Goal: Task Accomplishment & Management: Use online tool/utility

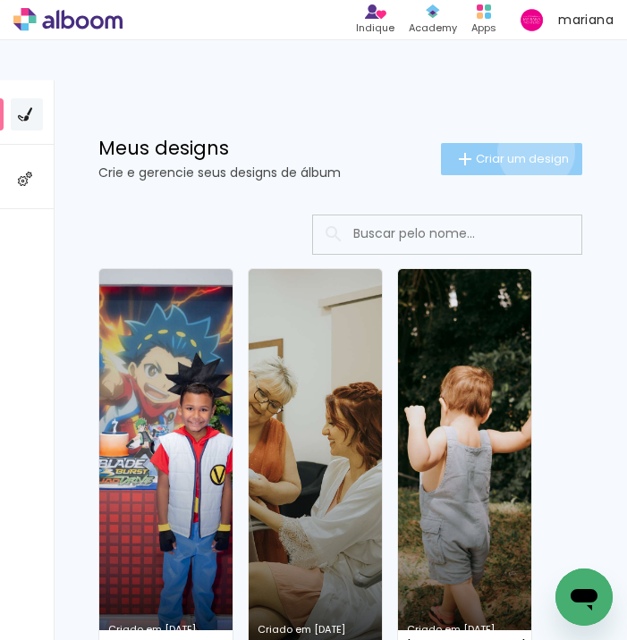
click at [533, 153] on span "Criar um design" at bounding box center [522, 159] width 93 height 12
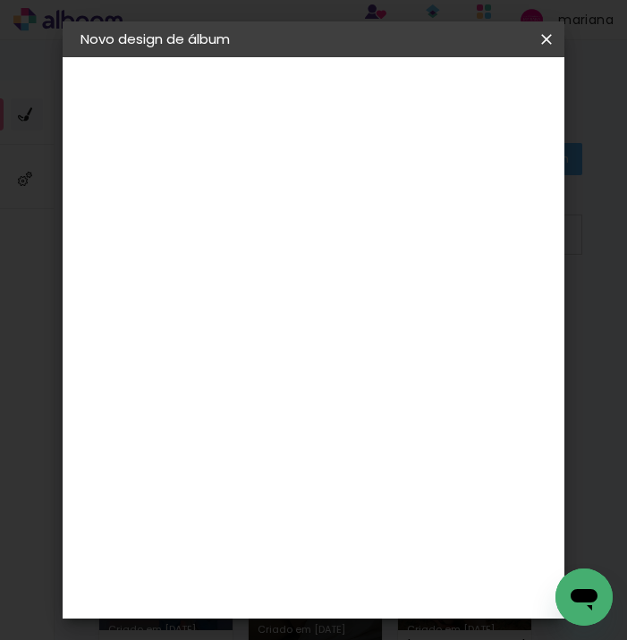
click at [373, 231] on input at bounding box center [373, 240] width 0 height 28
type input "rosi_angola"
type paper-input "rosi_angola"
click at [0, 0] on slot "Avançar" at bounding box center [0, 0] width 0 height 0
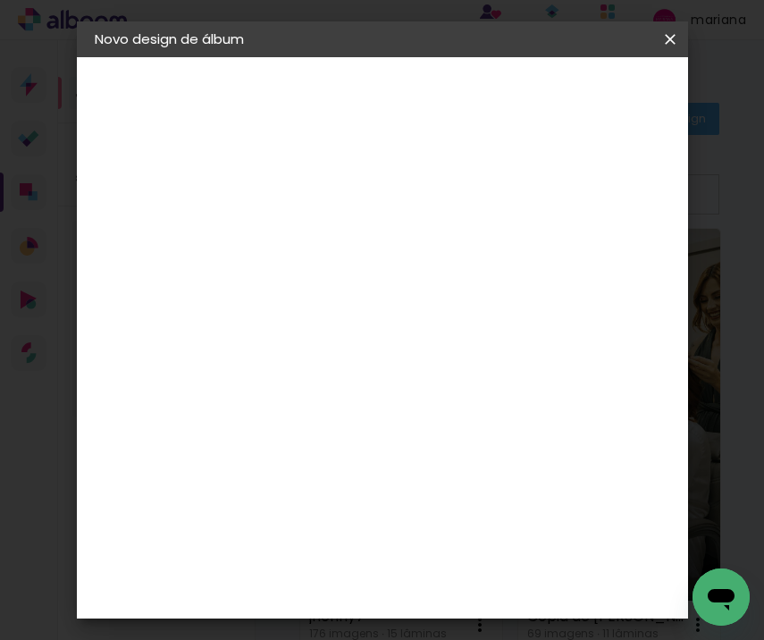
scroll to position [1398, 0]
click at [423, 257] on div "DreambooksPro" at bounding box center [373, 264] width 116 height 14
click at [0, 0] on slot "Avançar" at bounding box center [0, 0] width 0 height 0
click at [457, 298] on input "text" at bounding box center [422, 312] width 70 height 28
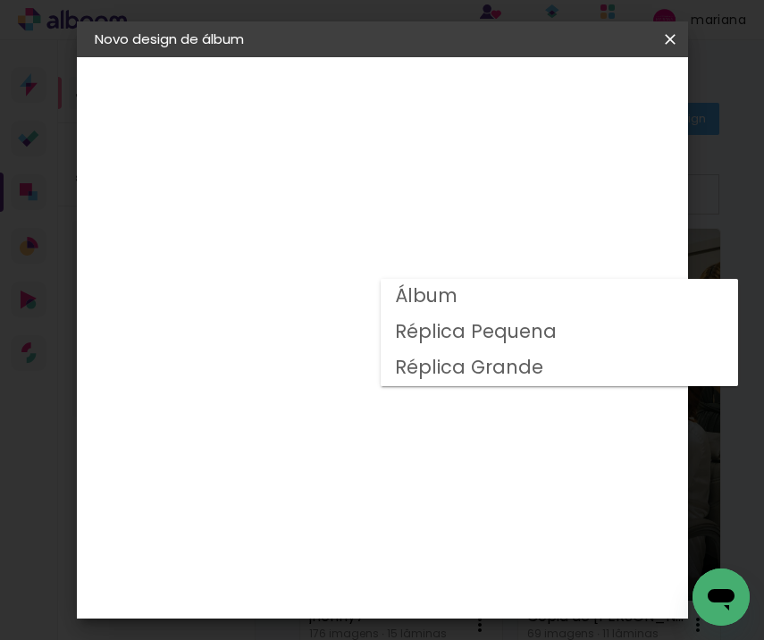
click at [0, 0] on slot "Réplica Pequena" at bounding box center [0, 0] width 0 height 0
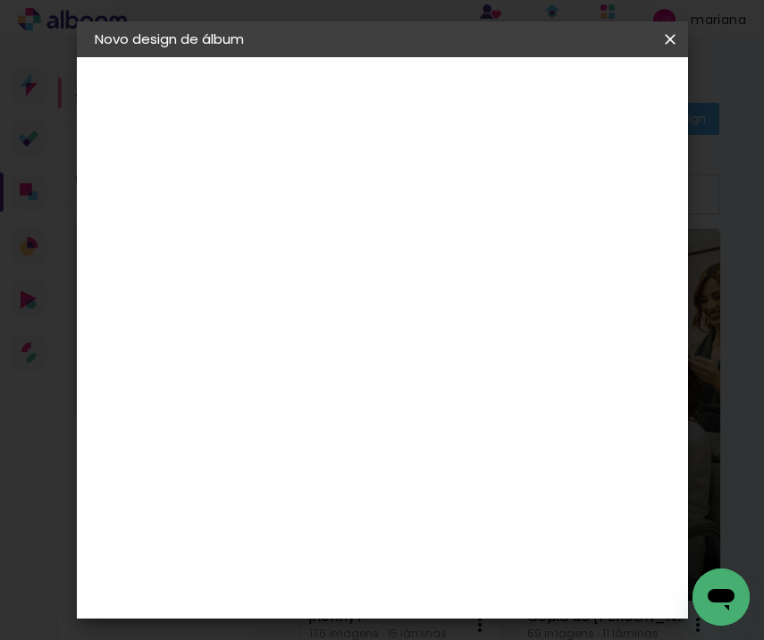
click at [520, 251] on div "Opções disponíveis Álbum Réplica Pequena Réplica Grande Tamanho Escolha o taman…" at bounding box center [490, 539] width 342 height 732
click at [495, 291] on input "Réplica Pequena" at bounding box center [479, 294] width 219 height 28
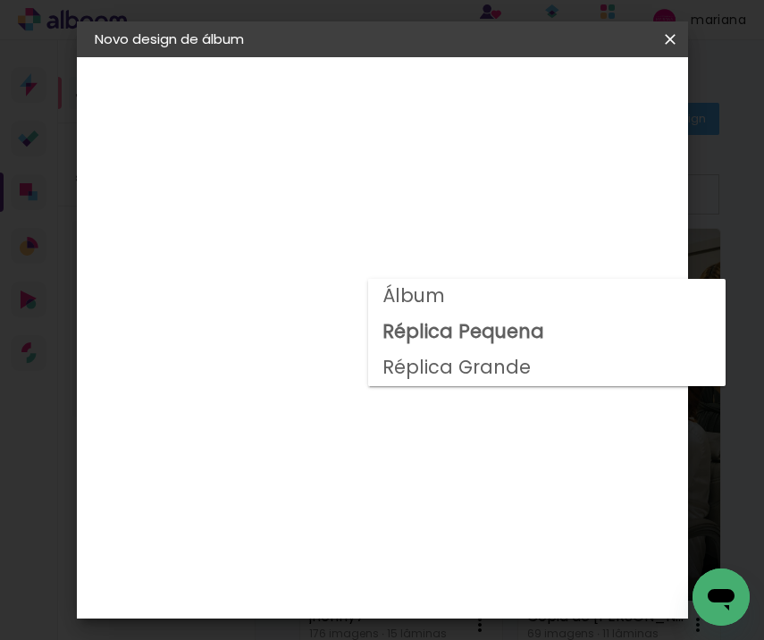
click at [484, 298] on paper-item "Álbum" at bounding box center [547, 297] width 358 height 36
type input "Álbum"
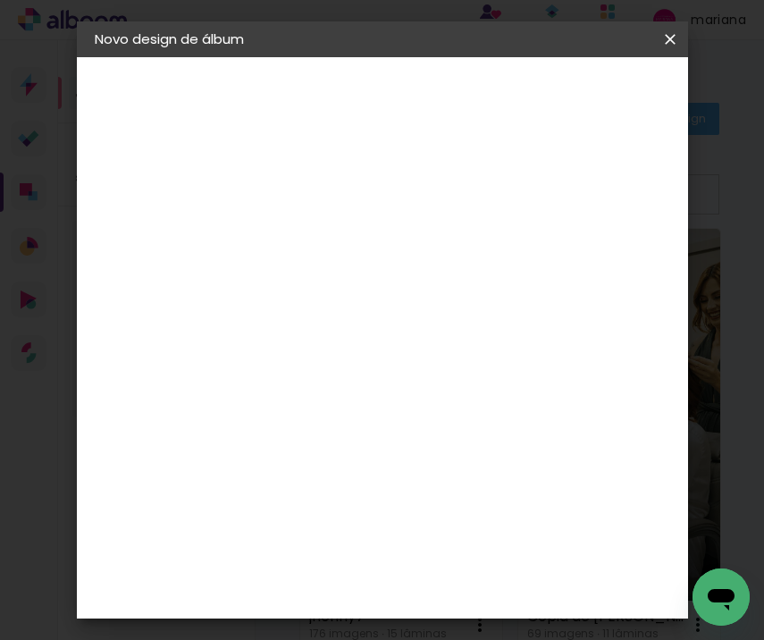
scroll to position [359, 0]
click at [447, 431] on span "20 × 20" at bounding box center [449, 434] width 83 height 37
click at [0, 0] on slot "Avançar" at bounding box center [0, 0] width 0 height 0
click at [586, 100] on span "Iniciar design" at bounding box center [564, 101] width 41 height 25
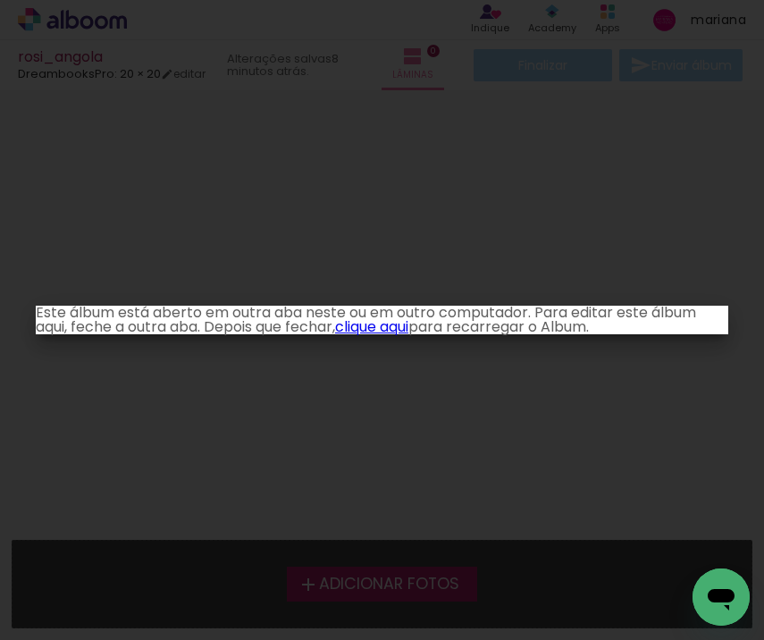
click at [376, 329] on link "clique aqui" at bounding box center [371, 326] width 73 height 21
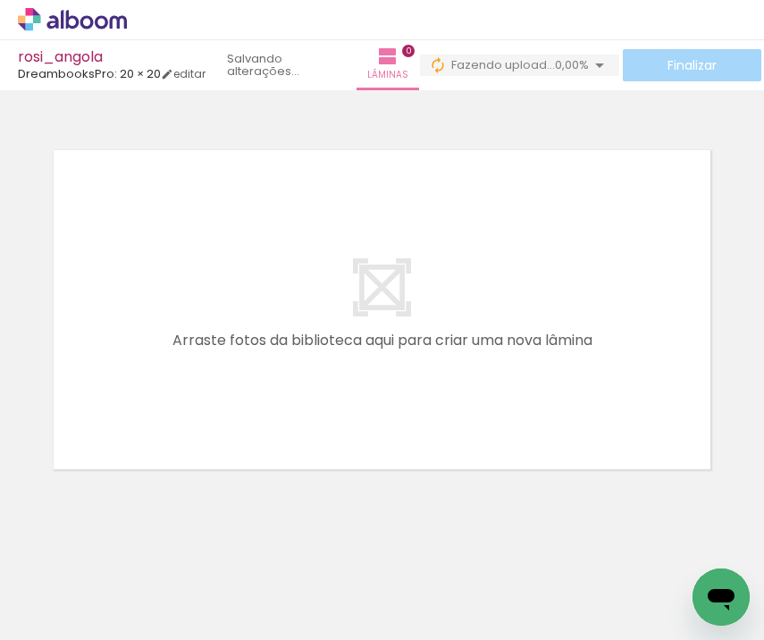
drag, startPoint x: 165, startPoint y: 587, endPoint x: 254, endPoint y: 346, distance: 256.3
click at [247, 354] on quentale-workspace at bounding box center [382, 320] width 764 height 640
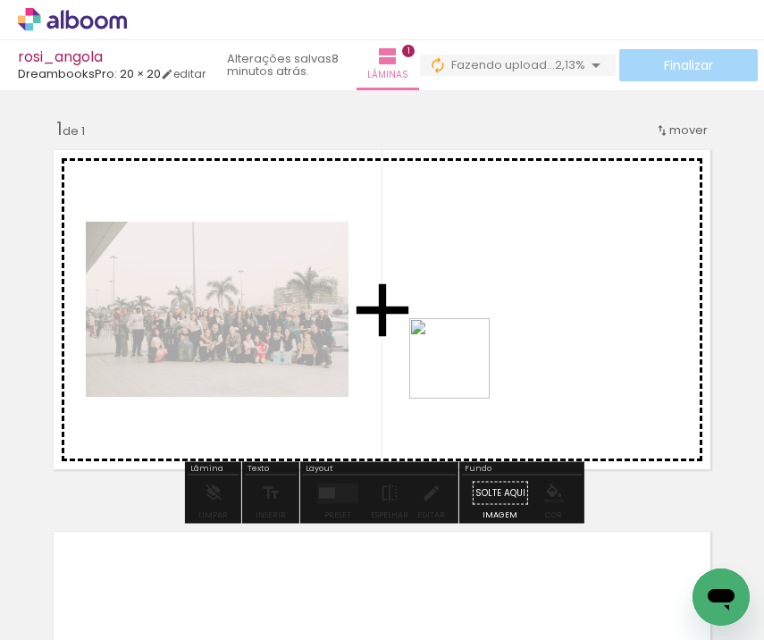
drag, startPoint x: 390, startPoint y: 578, endPoint x: 483, endPoint y: 350, distance: 245.4
click at [483, 350] on quentale-workspace at bounding box center [382, 320] width 764 height 640
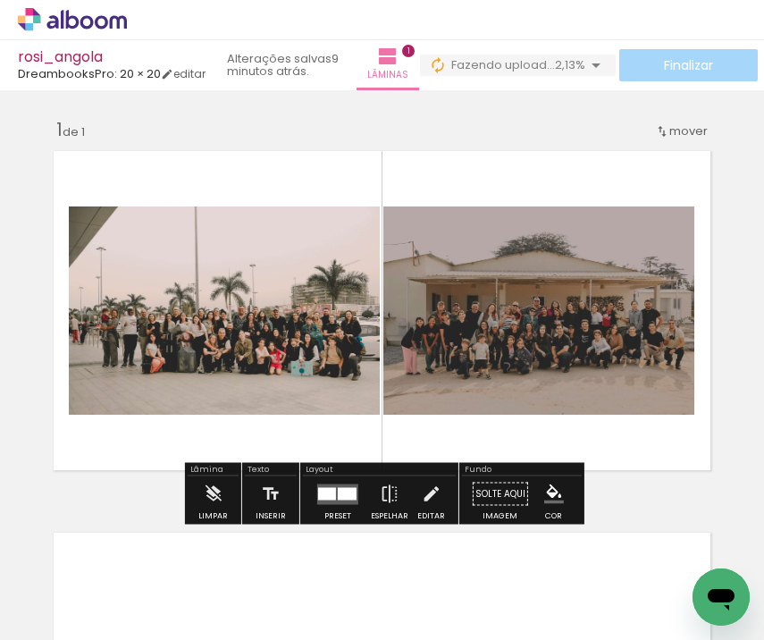
drag, startPoint x: 287, startPoint y: 570, endPoint x: 344, endPoint y: 323, distance: 253.3
click at [343, 325] on quentale-workspace at bounding box center [382, 320] width 764 height 640
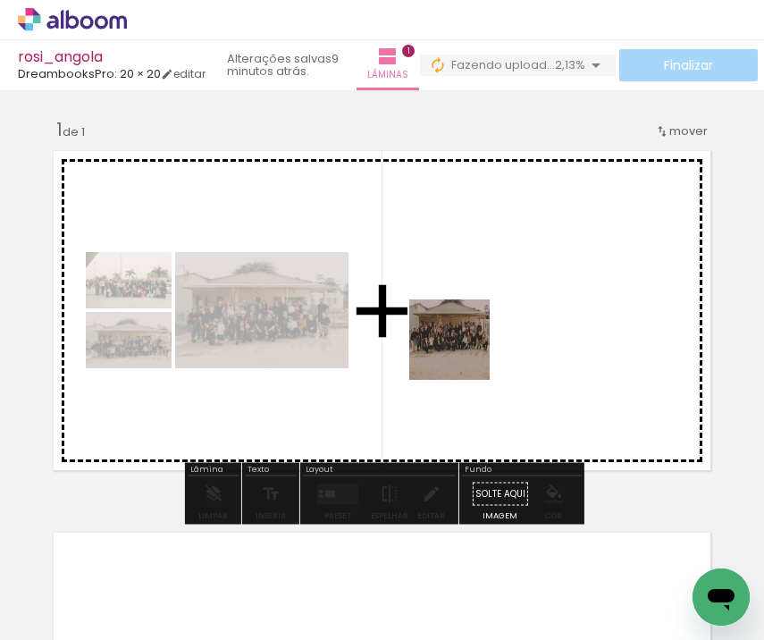
drag, startPoint x: 464, startPoint y: 554, endPoint x: 463, endPoint y: 353, distance: 201.2
click at [463, 353] on quentale-workspace at bounding box center [382, 320] width 764 height 640
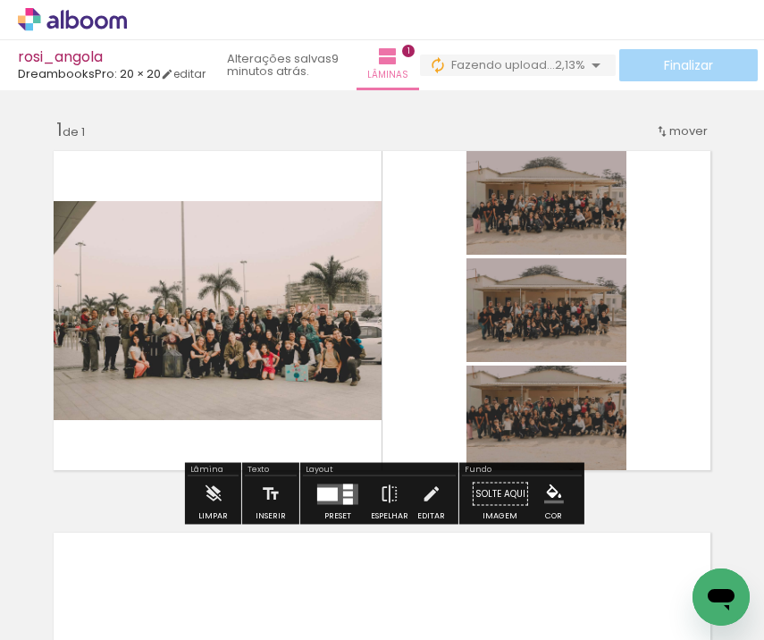
click at [338, 489] on quentale-layouter at bounding box center [337, 494] width 41 height 21
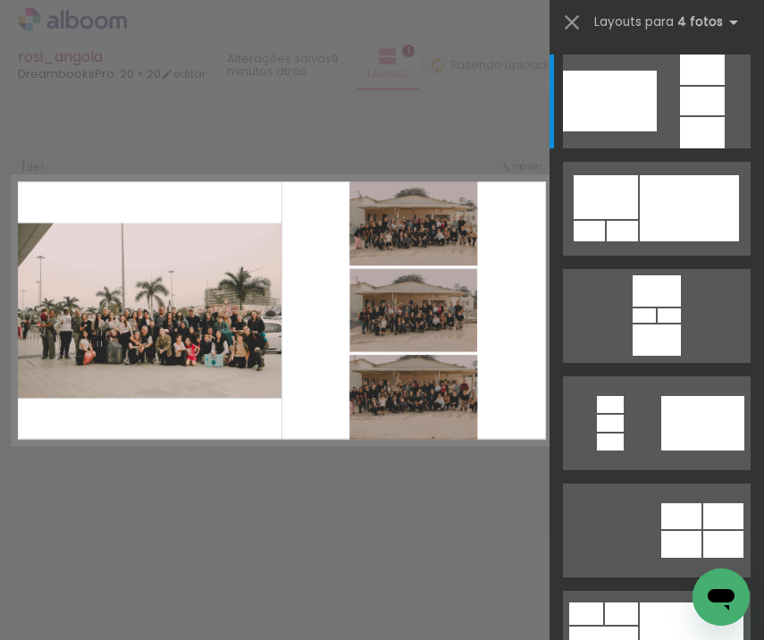
scroll to position [1, 0]
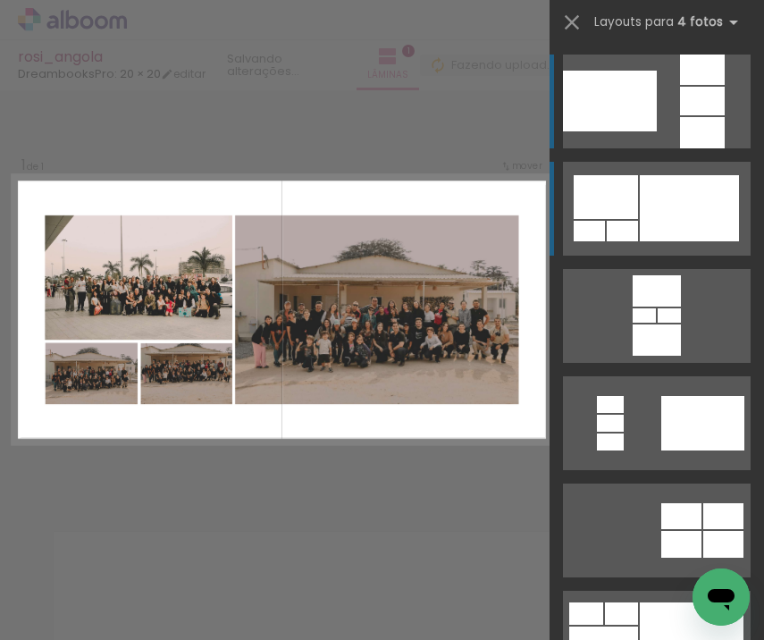
click at [651, 217] on div at bounding box center [689, 208] width 99 height 66
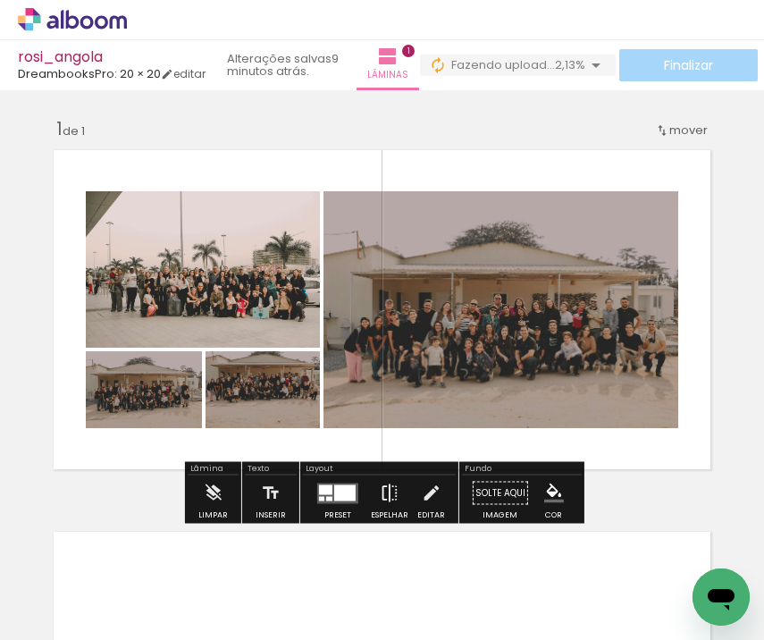
click at [380, 502] on iron-icon at bounding box center [390, 494] width 20 height 36
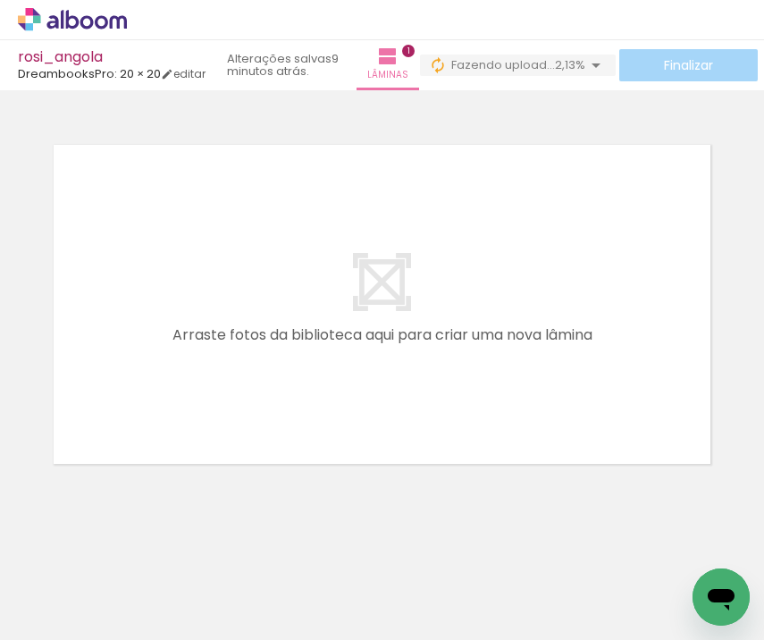
scroll to position [0, 97]
drag, startPoint x: 475, startPoint y: 593, endPoint x: 394, endPoint y: 323, distance: 281.7
click at [394, 323] on quentale-workspace at bounding box center [382, 320] width 764 height 640
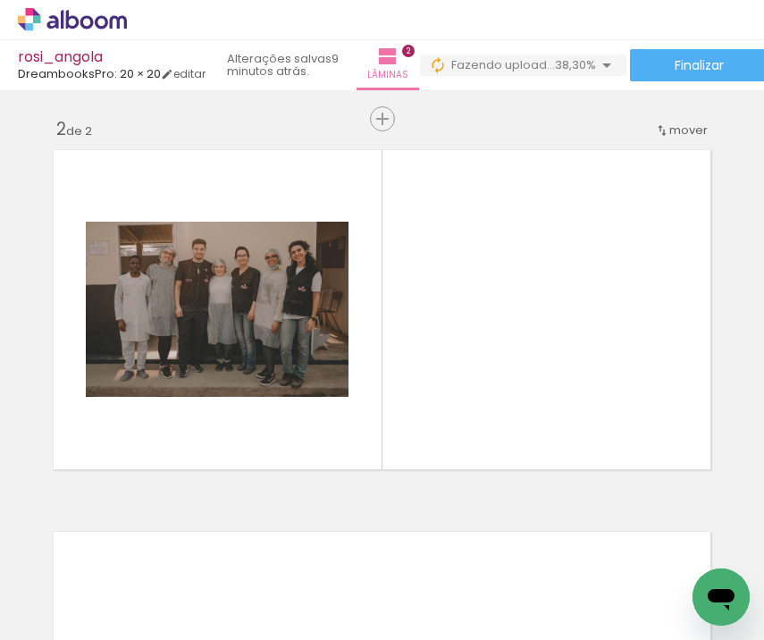
scroll to position [0, 2547]
drag, startPoint x: 362, startPoint y: 595, endPoint x: 617, endPoint y: 316, distance: 377.2
click at [615, 317] on quentale-workspace at bounding box center [382, 320] width 764 height 640
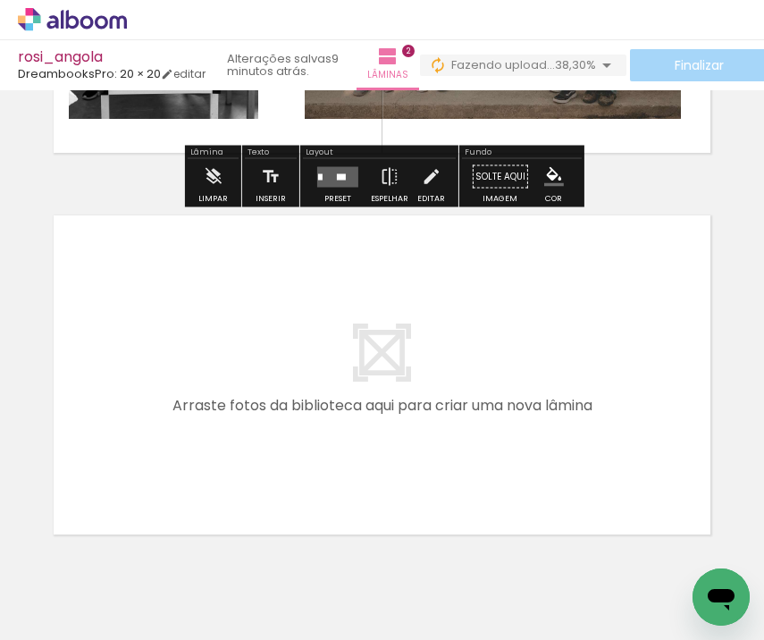
scroll to position [703, 0]
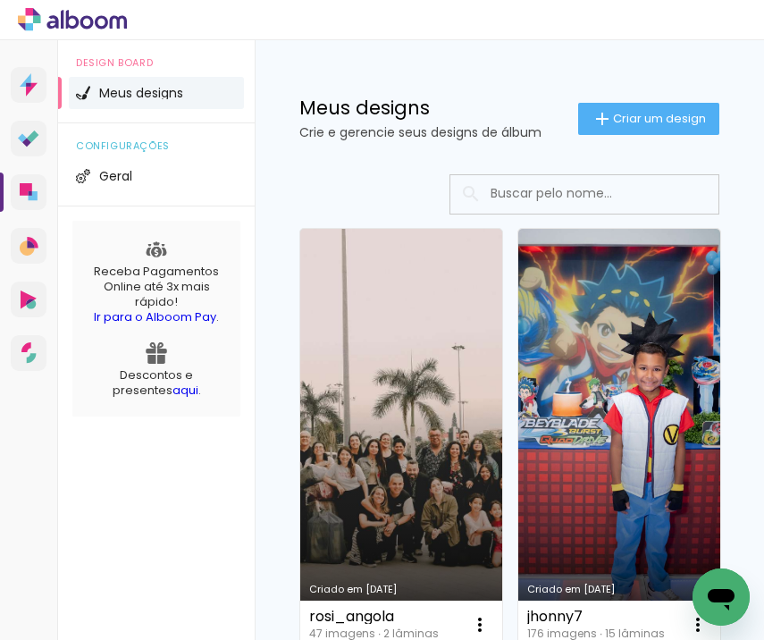
click at [424, 452] on link "Criado em [DATE]" at bounding box center [401, 438] width 202 height 419
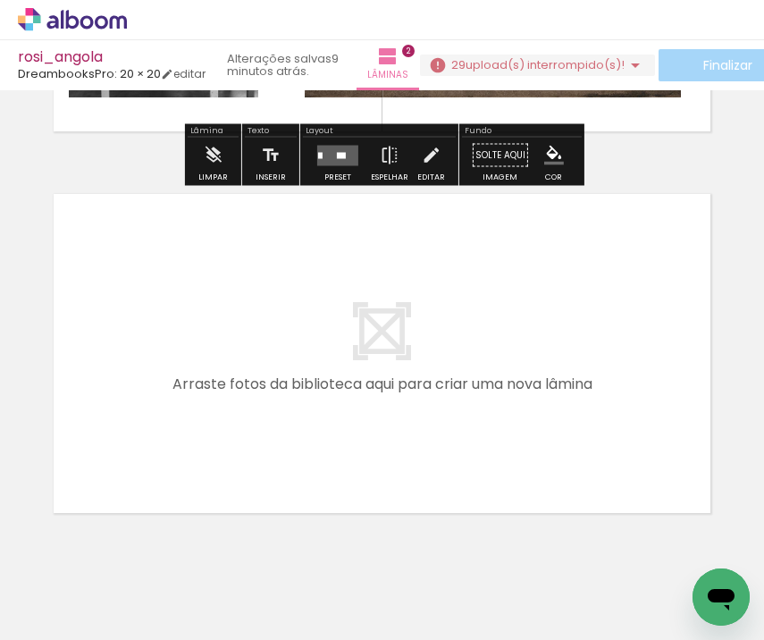
scroll to position [0, 383]
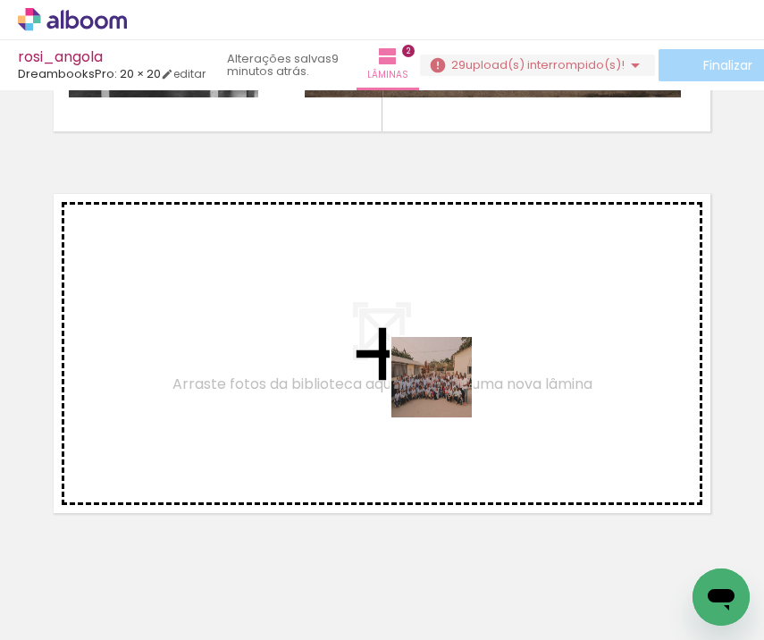
drag, startPoint x: 496, startPoint y: 581, endPoint x: 428, endPoint y: 365, distance: 226.8
click at [428, 365] on quentale-workspace at bounding box center [382, 320] width 764 height 640
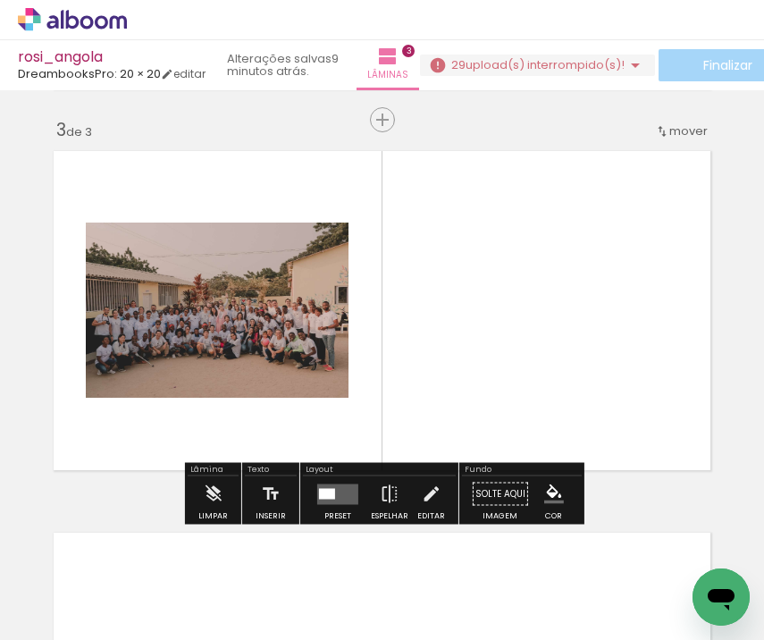
scroll to position [764, 0]
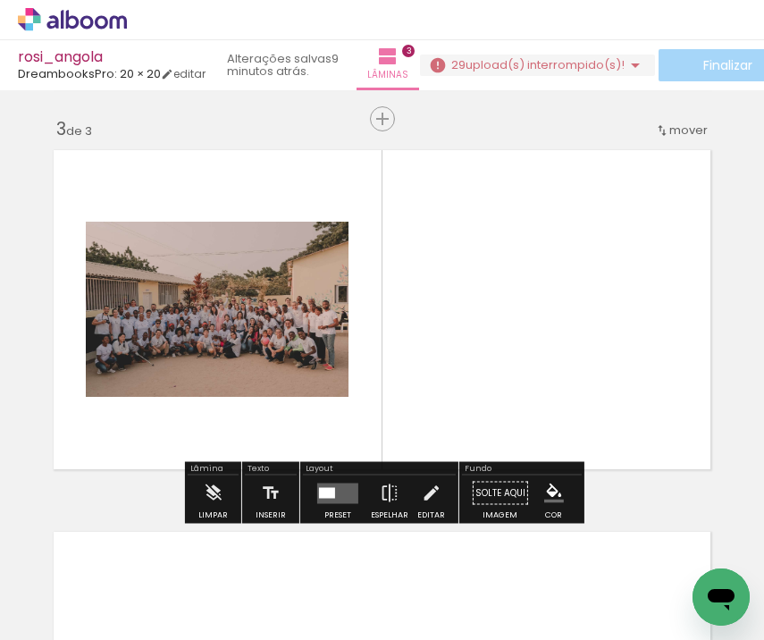
drag, startPoint x: 584, startPoint y: 585, endPoint x: 584, endPoint y: 333, distance: 252.1
click at [584, 333] on quentale-workspace at bounding box center [382, 320] width 764 height 640
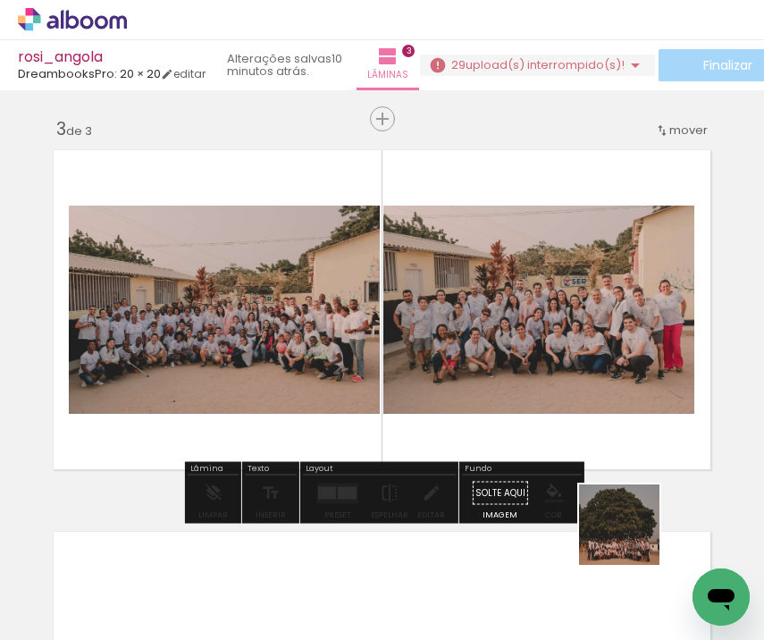
drag, startPoint x: 690, startPoint y: 583, endPoint x: 484, endPoint y: 441, distance: 250.7
click at [486, 442] on quentale-workspace at bounding box center [382, 320] width 764 height 640
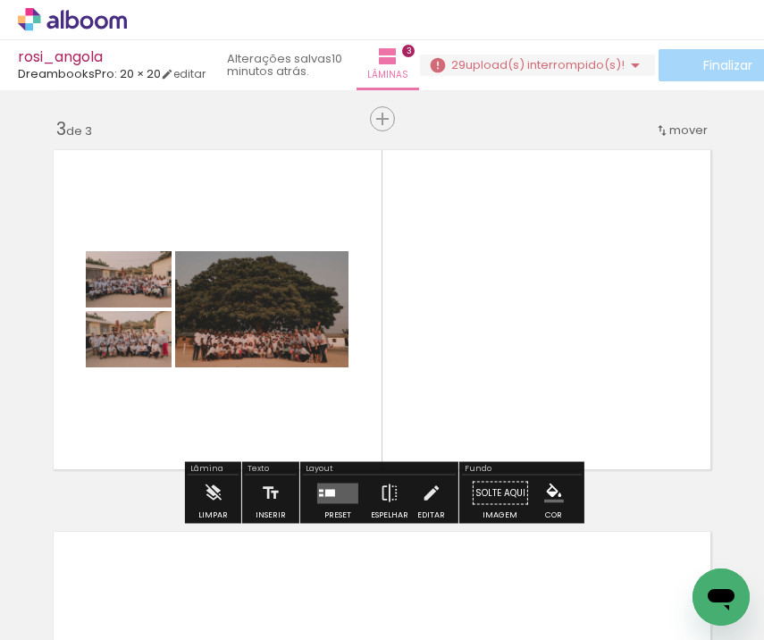
click at [325, 495] on div at bounding box center [330, 492] width 10 height 7
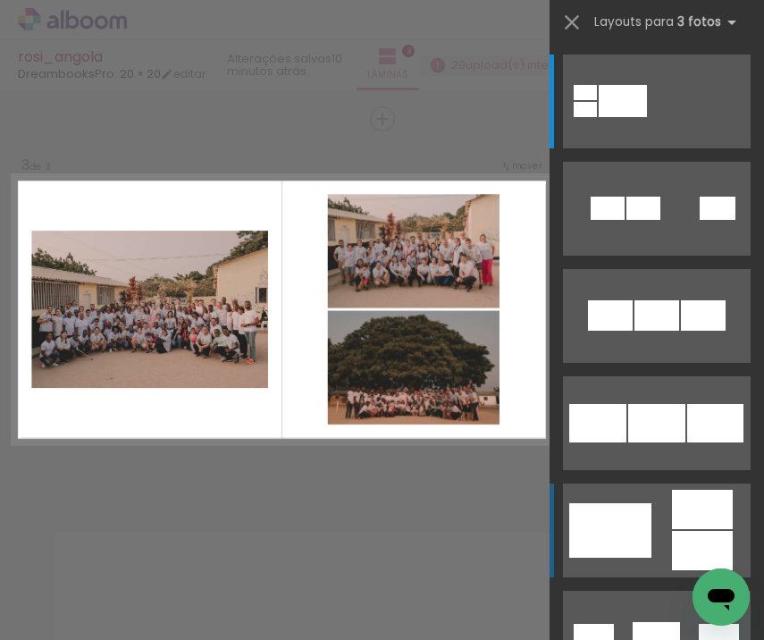
click at [597, 100] on div at bounding box center [585, 92] width 23 height 15
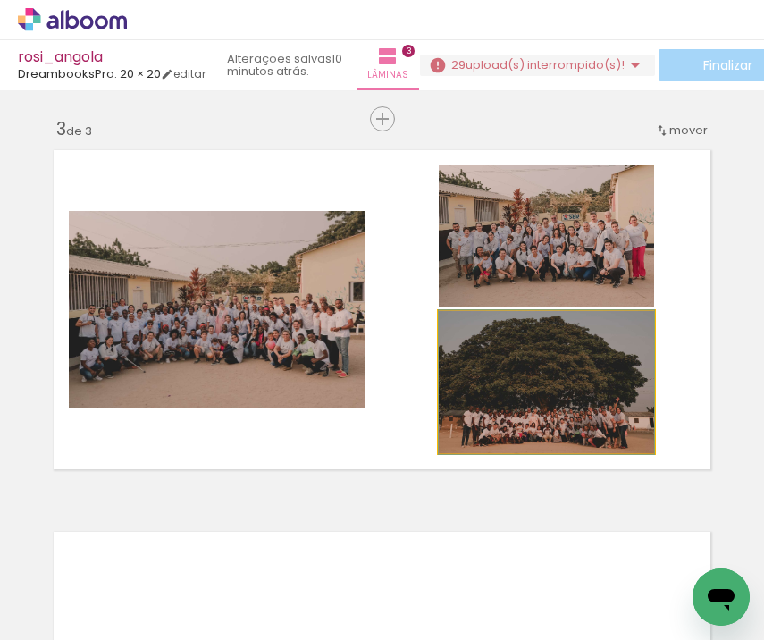
drag, startPoint x: 519, startPoint y: 382, endPoint x: 266, endPoint y: 324, distance: 259.6
click at [0, 0] on slot at bounding box center [0, 0] width 0 height 0
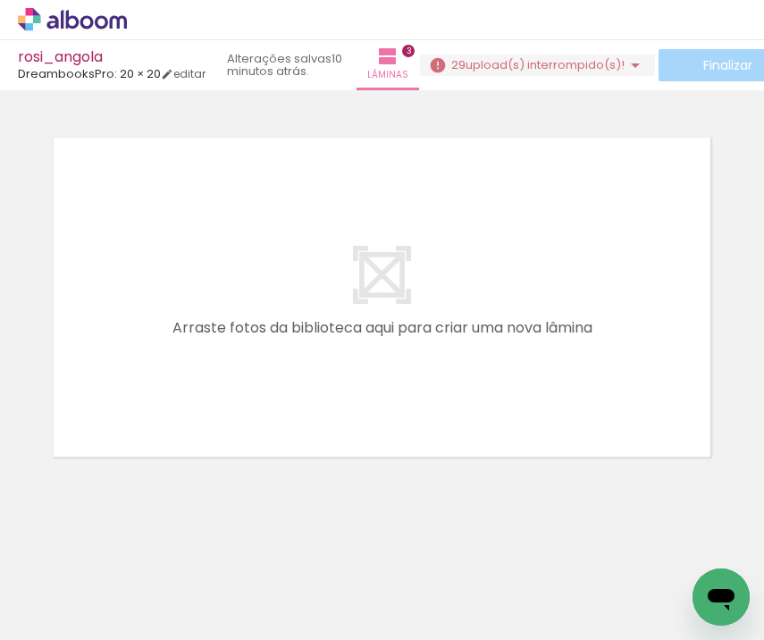
scroll to position [0, 763]
drag, startPoint x: 434, startPoint y: 582, endPoint x: 307, endPoint y: 358, distance: 257.8
click at [307, 358] on quentale-workspace at bounding box center [382, 320] width 764 height 640
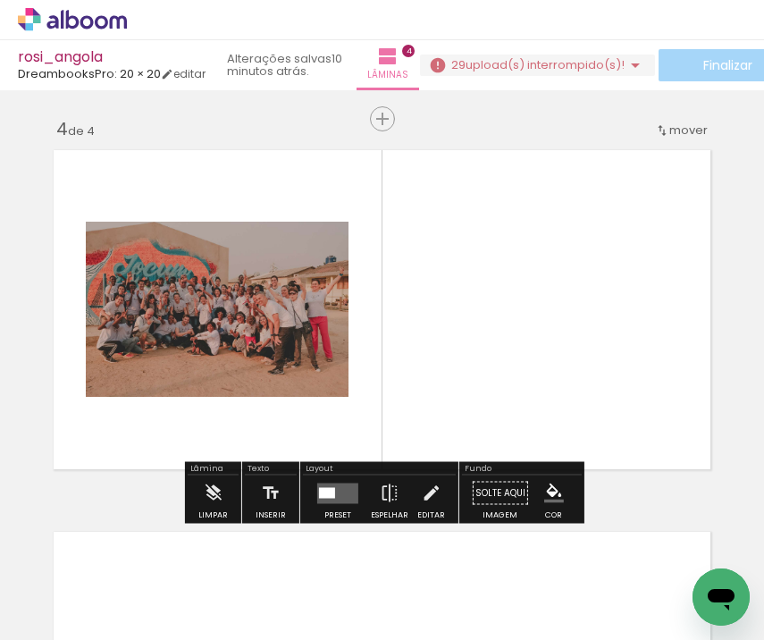
scroll to position [0, 4094]
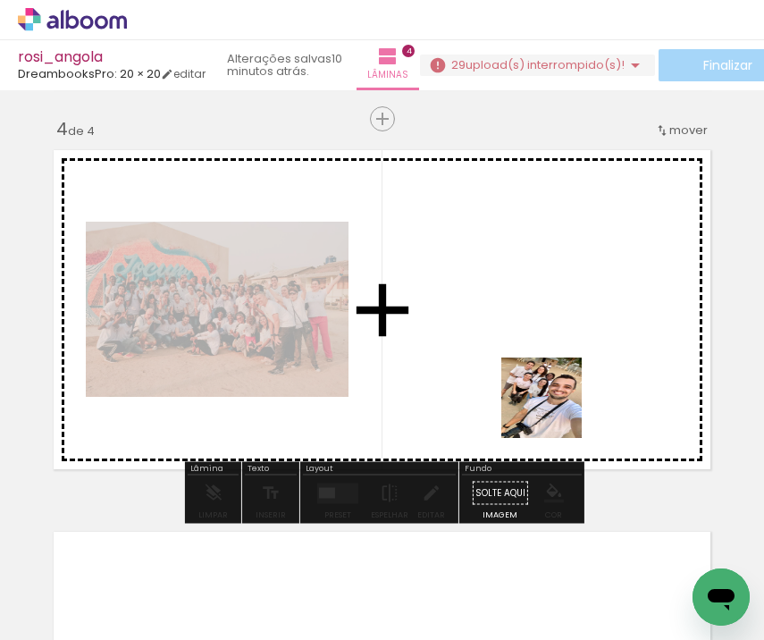
drag, startPoint x: 592, startPoint y: 577, endPoint x: 548, endPoint y: 391, distance: 191.1
click at [549, 392] on quentale-workspace at bounding box center [382, 320] width 764 height 640
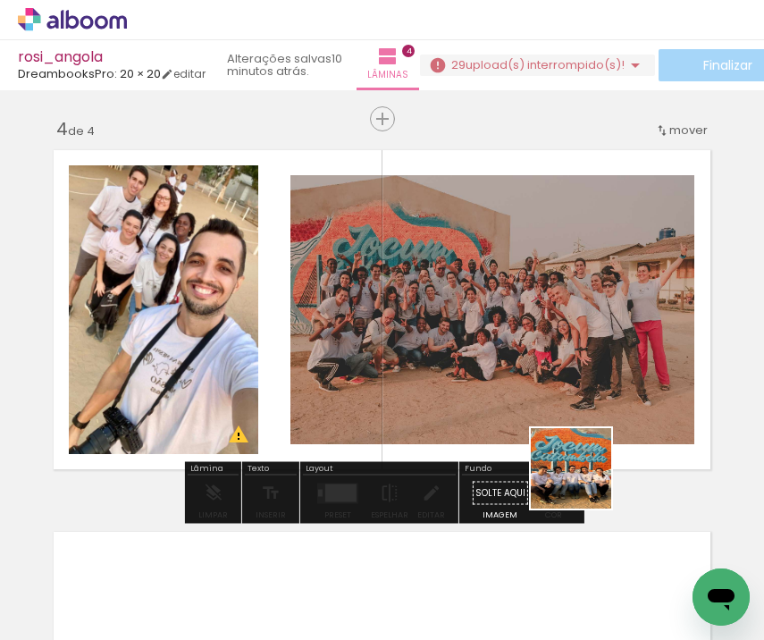
drag, startPoint x: 704, startPoint y: 570, endPoint x: 432, endPoint y: 342, distance: 354.8
click at [433, 343] on quentale-workspace at bounding box center [382, 320] width 764 height 640
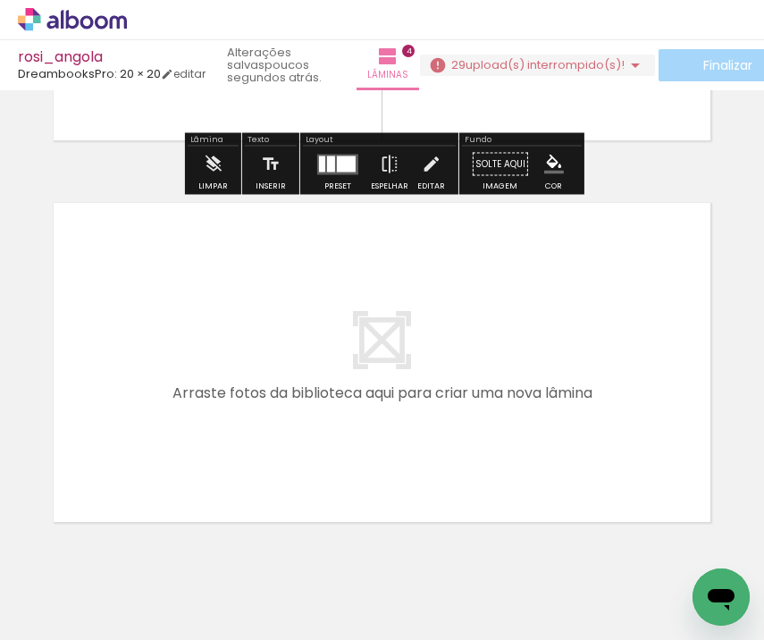
scroll to position [1522, 0]
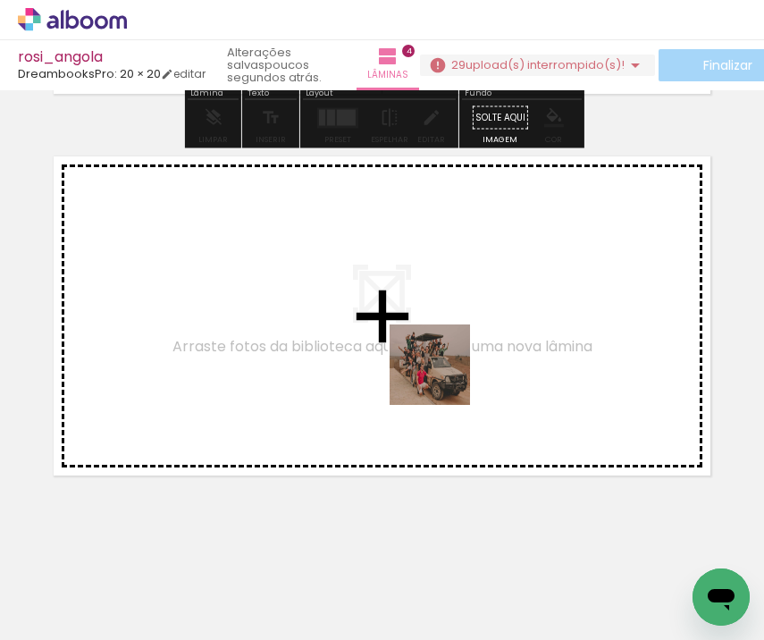
drag, startPoint x: 581, startPoint y: 581, endPoint x: 443, endPoint y: 378, distance: 245.2
click at [443, 378] on quentale-workspace at bounding box center [382, 320] width 764 height 640
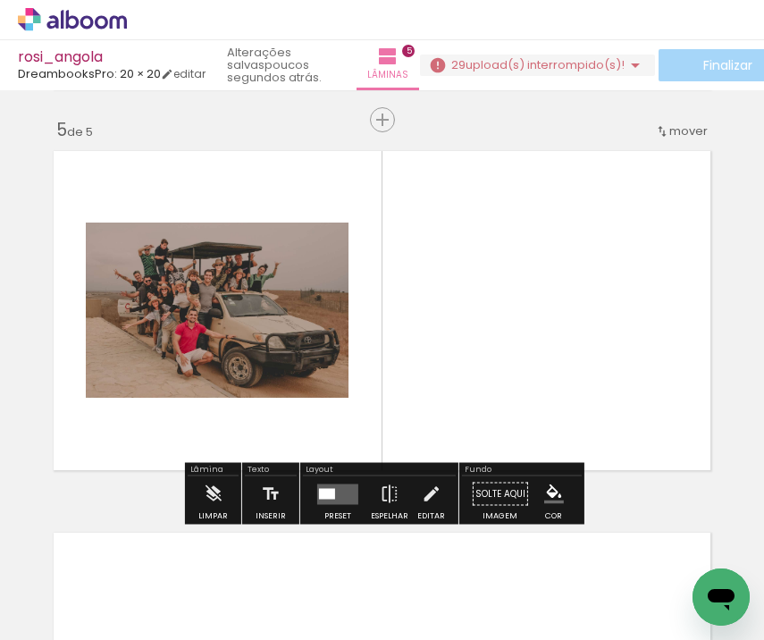
scroll to position [1528, 0]
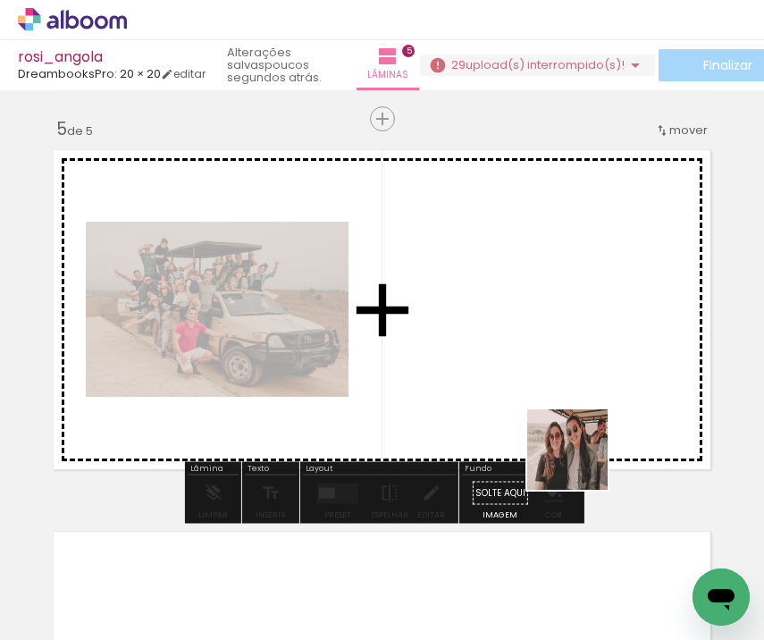
drag, startPoint x: 656, startPoint y: 570, endPoint x: 502, endPoint y: 394, distance: 233.8
click at [502, 394] on quentale-workspace at bounding box center [382, 320] width 764 height 640
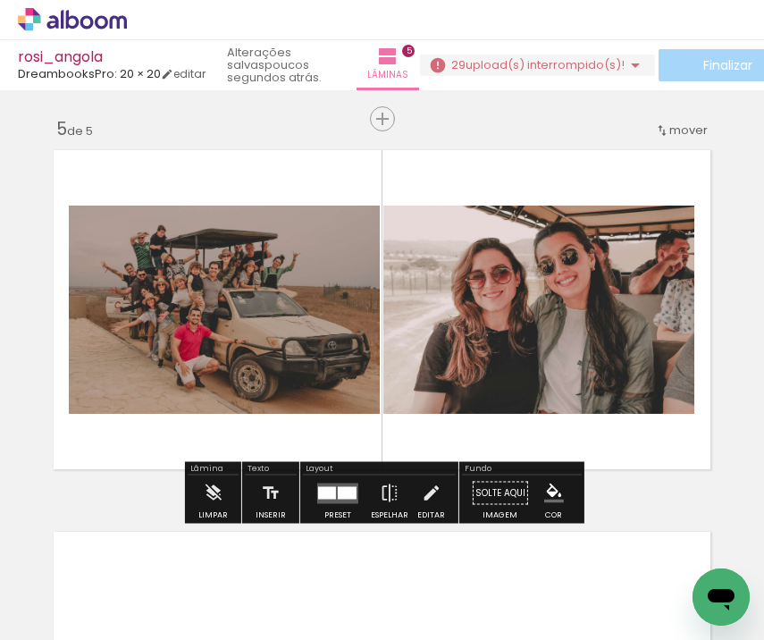
scroll to position [0, 1245]
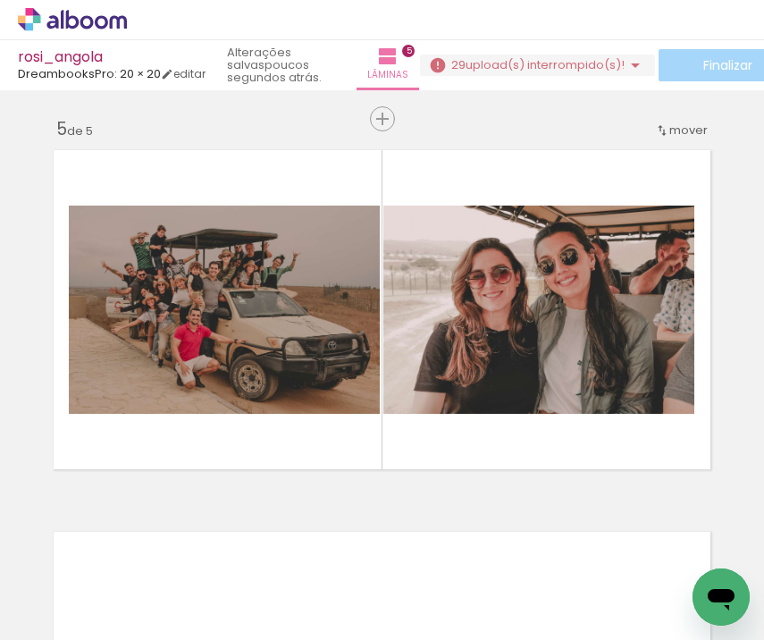
drag, startPoint x: 258, startPoint y: 408, endPoint x: 279, endPoint y: 322, distance: 88.3
click at [277, 326] on quentale-workspace at bounding box center [382, 320] width 764 height 640
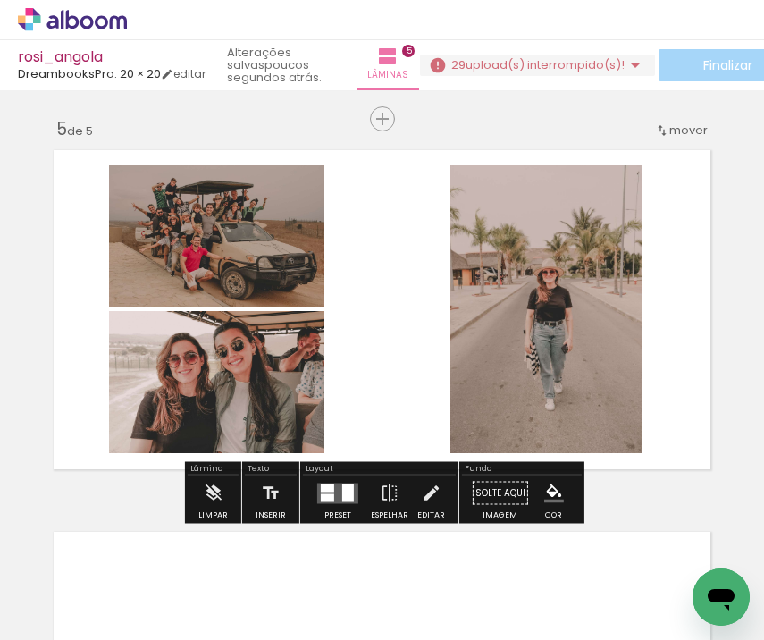
drag, startPoint x: 323, startPoint y: 580, endPoint x: 323, endPoint y: 302, distance: 278.1
click at [323, 307] on quentale-workspace at bounding box center [382, 320] width 764 height 640
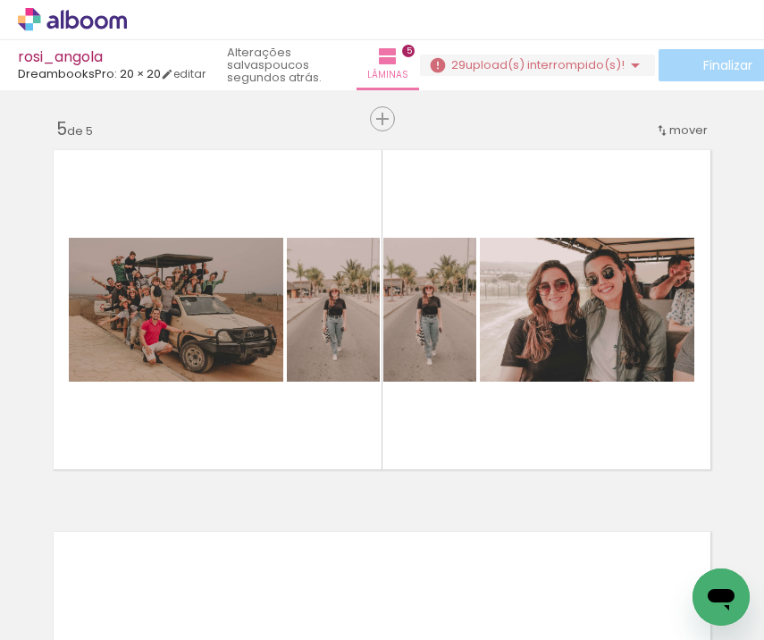
scroll to position [0, 2341]
drag, startPoint x: 643, startPoint y: 587, endPoint x: 561, endPoint y: 363, distance: 238.2
click at [561, 364] on quentale-workspace at bounding box center [382, 320] width 764 height 640
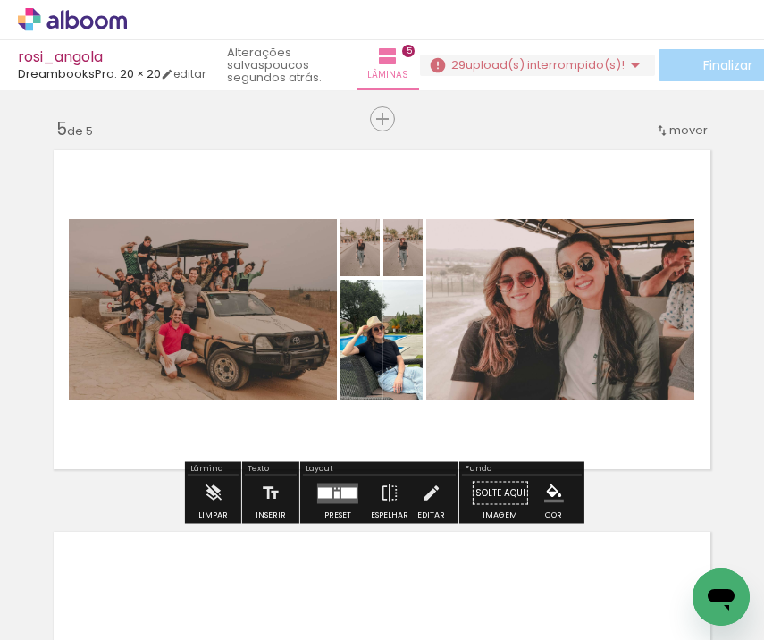
click at [336, 495] on quentale-layouter at bounding box center [337, 493] width 41 height 21
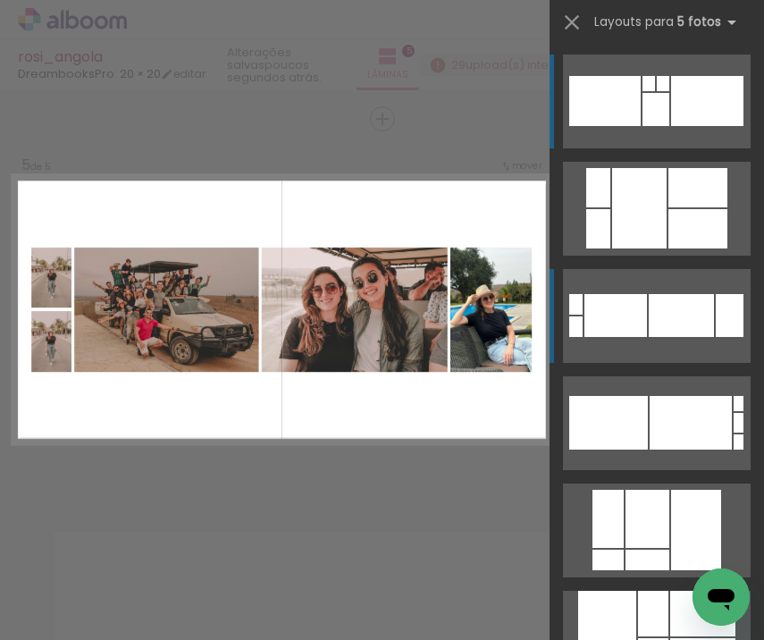
click at [670, 126] on div at bounding box center [656, 109] width 27 height 33
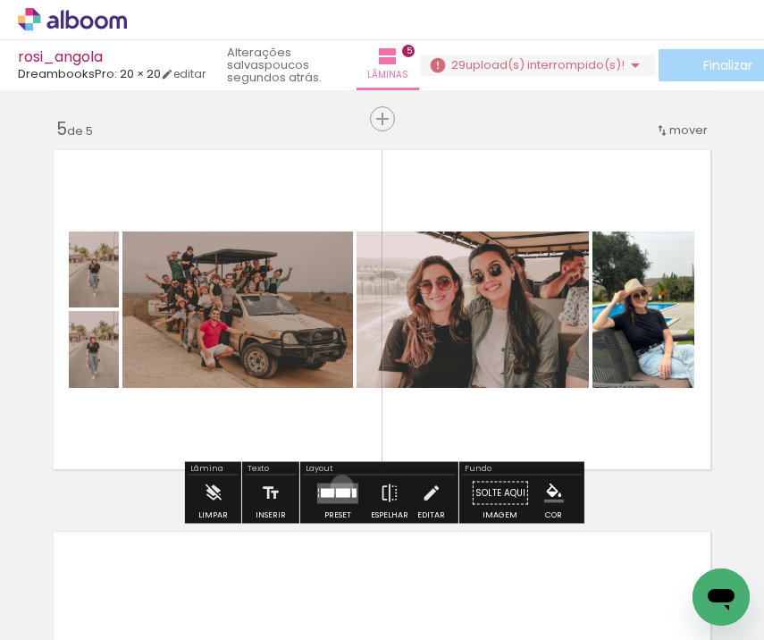
click at [338, 485] on quentale-layouter at bounding box center [337, 493] width 41 height 21
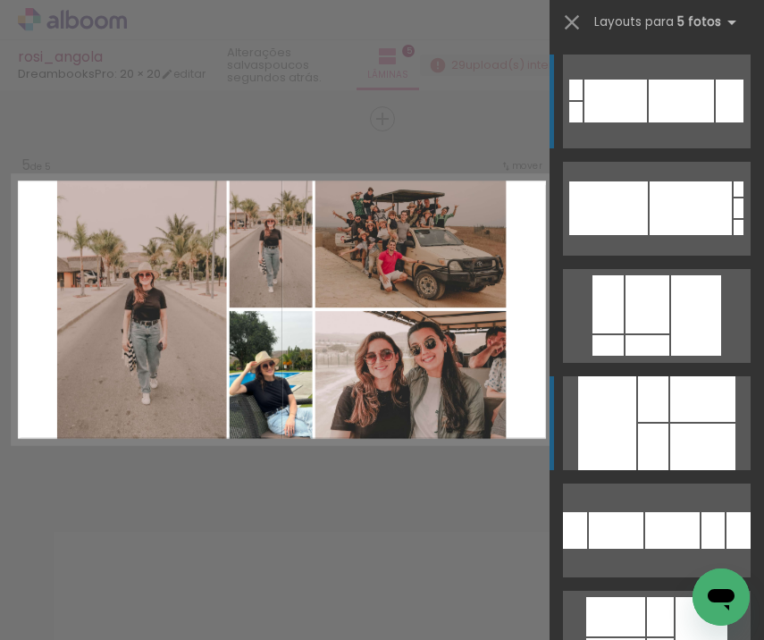
click at [642, 391] on div at bounding box center [653, 399] width 30 height 46
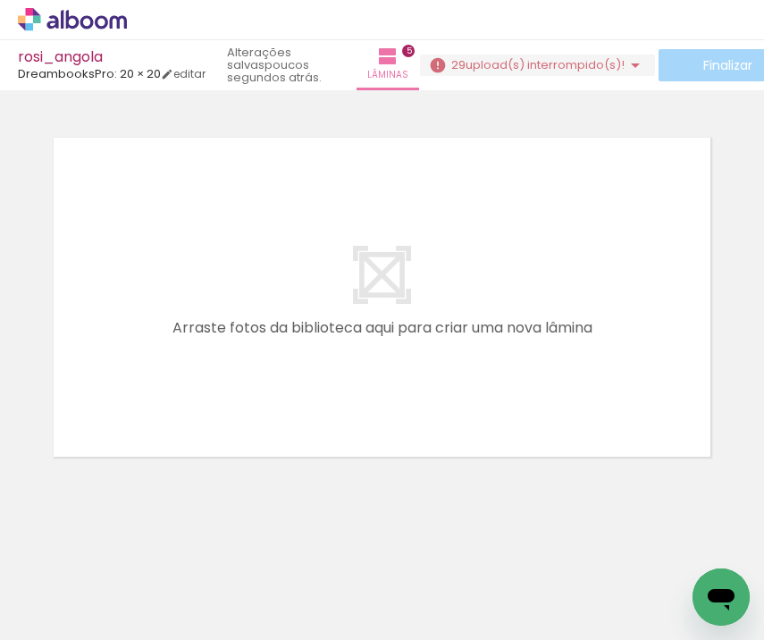
scroll to position [0, 321]
drag, startPoint x: 395, startPoint y: 588, endPoint x: 393, endPoint y: 330, distance: 258.4
click at [393, 354] on quentale-workspace at bounding box center [382, 320] width 764 height 640
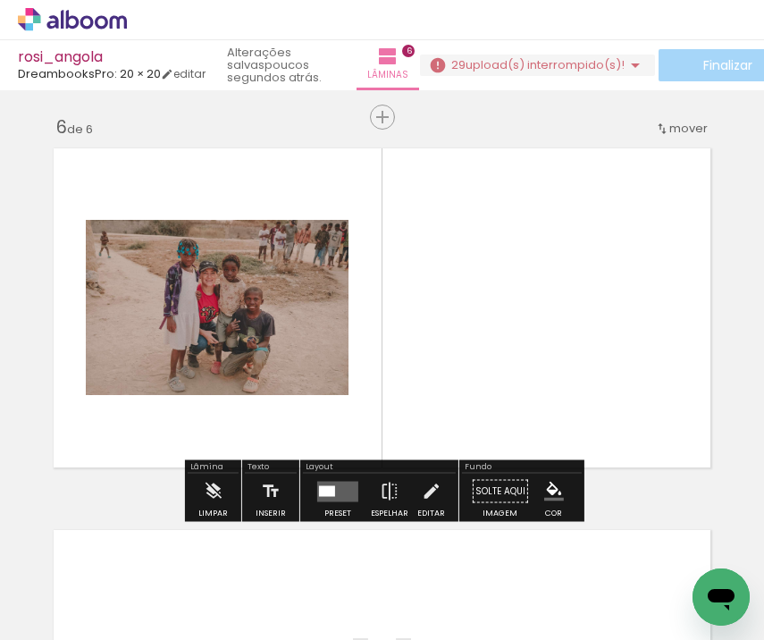
scroll to position [1910, 0]
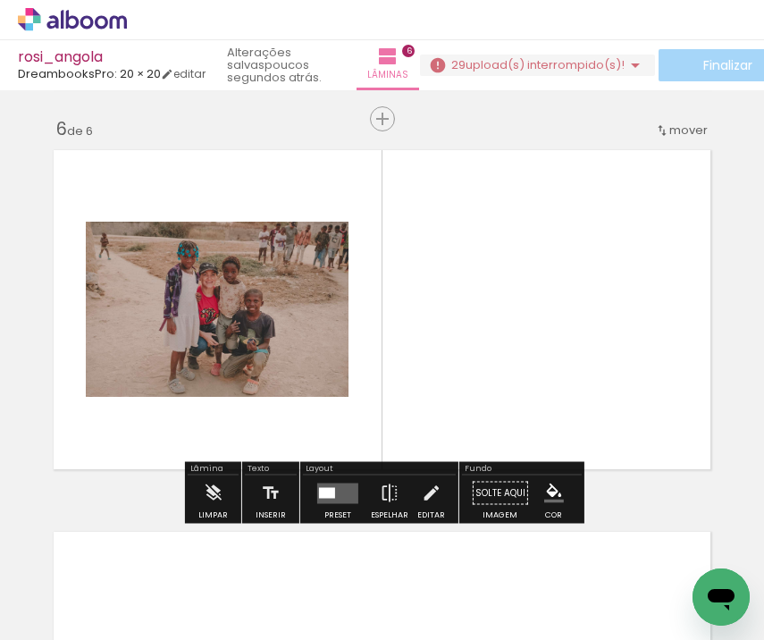
drag, startPoint x: 488, startPoint y: 593, endPoint x: 488, endPoint y: 353, distance: 239.6
click at [488, 353] on quentale-workspace at bounding box center [382, 320] width 764 height 640
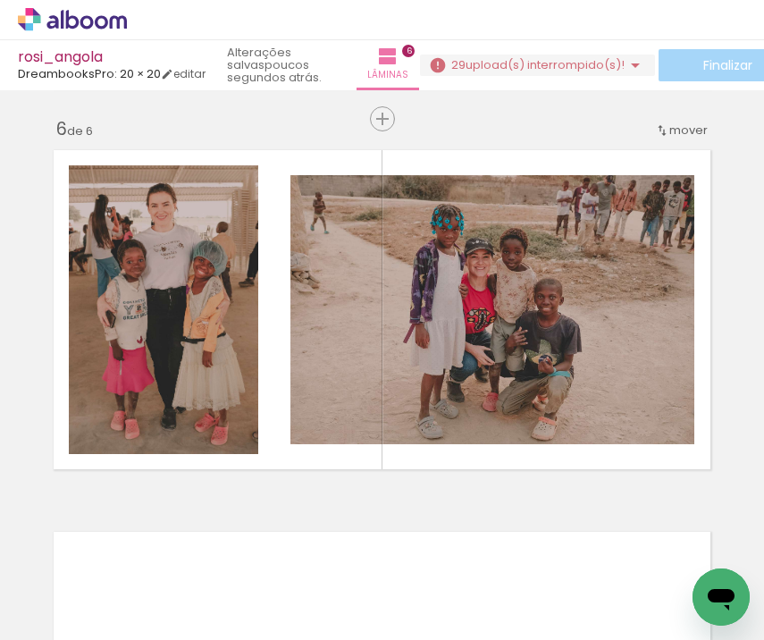
scroll to position [0, 1498]
drag, startPoint x: 315, startPoint y: 594, endPoint x: 383, endPoint y: 395, distance: 209.8
click at [383, 398] on quentale-workspace at bounding box center [382, 320] width 764 height 640
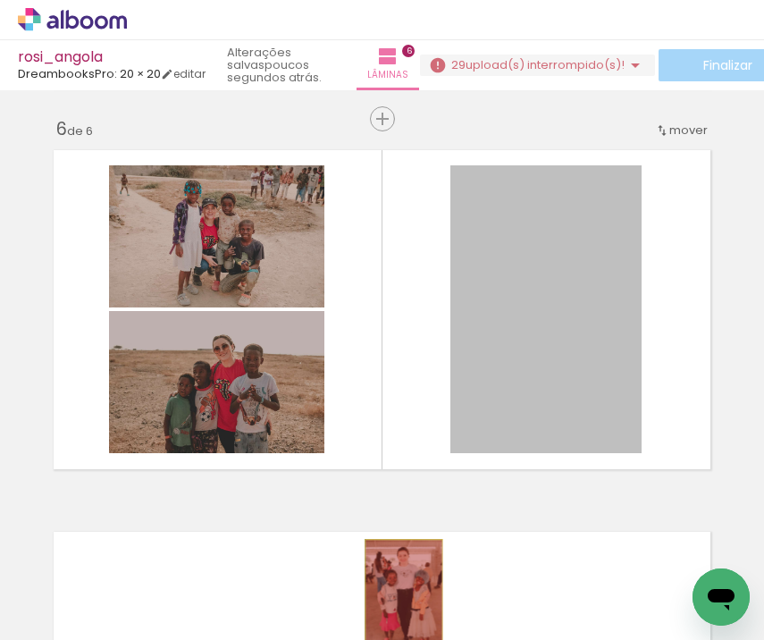
drag, startPoint x: 616, startPoint y: 298, endPoint x: 401, endPoint y: 602, distance: 372.6
click at [401, 601] on quentale-workspace at bounding box center [382, 320] width 764 height 640
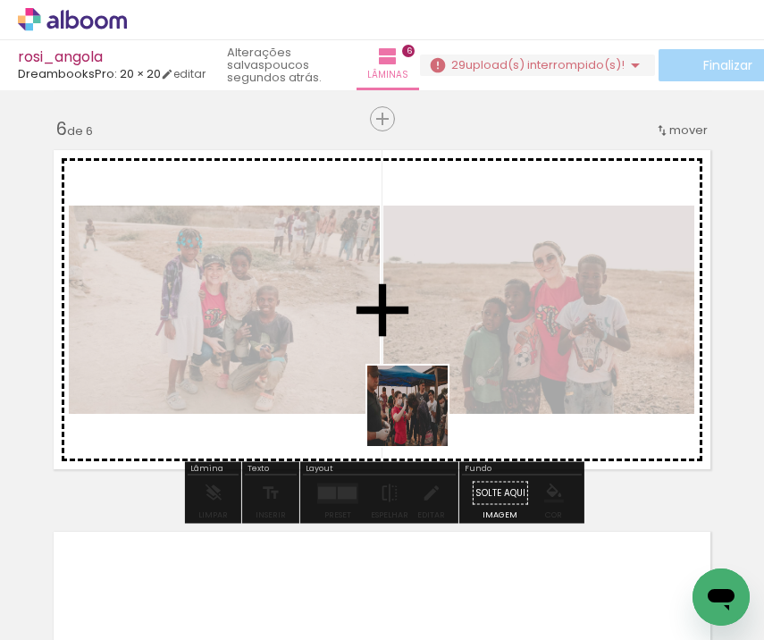
drag, startPoint x: 401, startPoint y: 602, endPoint x: 421, endPoint y: 419, distance: 183.5
click at [421, 419] on quentale-workspace at bounding box center [382, 320] width 764 height 640
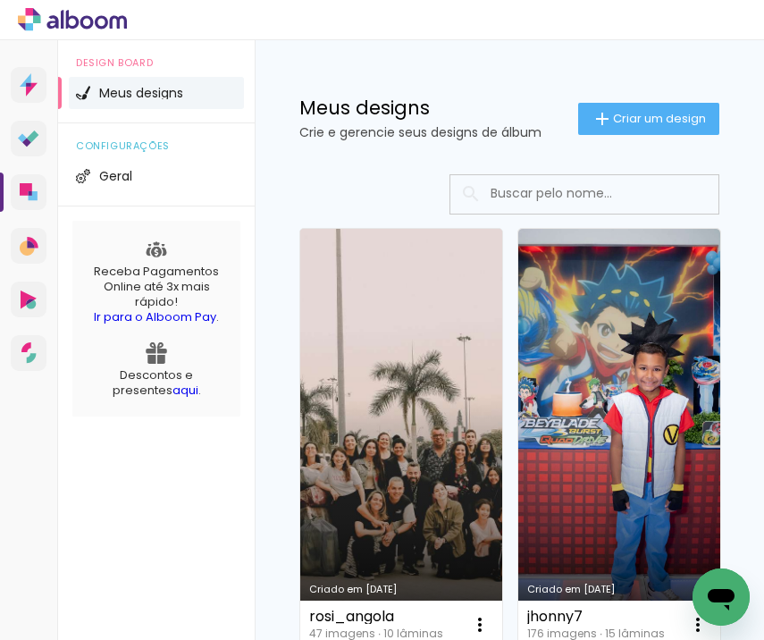
click at [403, 370] on link "Criado em [DATE]" at bounding box center [401, 438] width 202 height 419
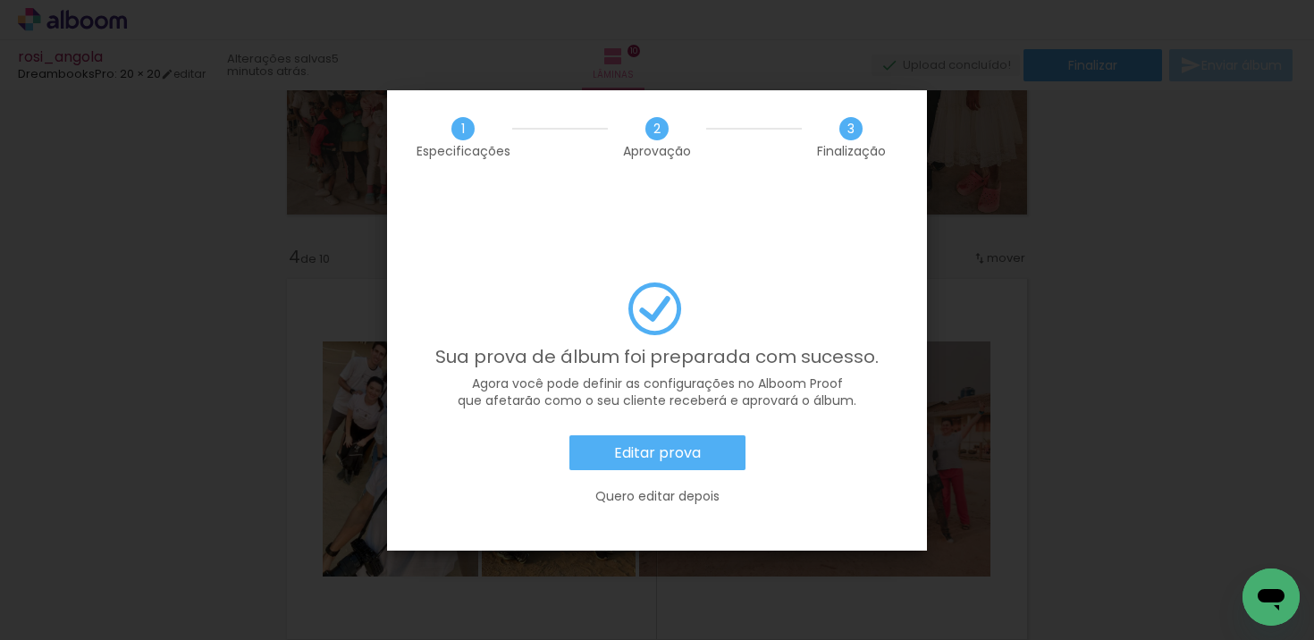
click at [0, 0] on slot "Editar prova" at bounding box center [0, 0] width 0 height 0
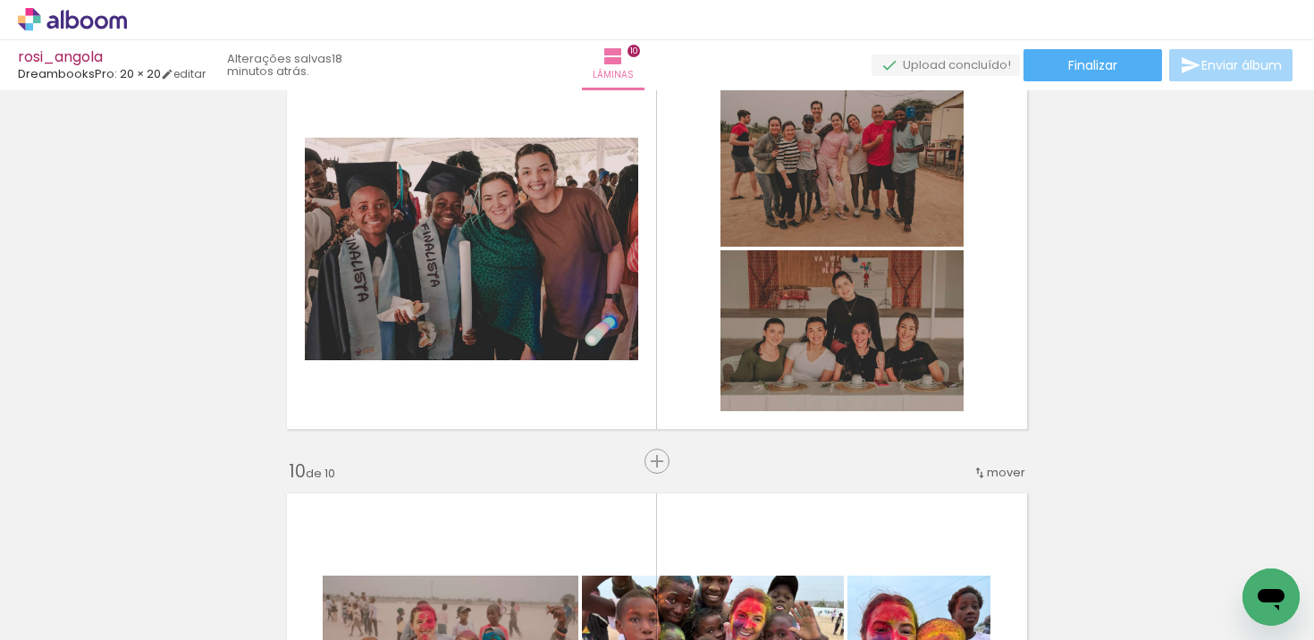
scroll to position [3476, 0]
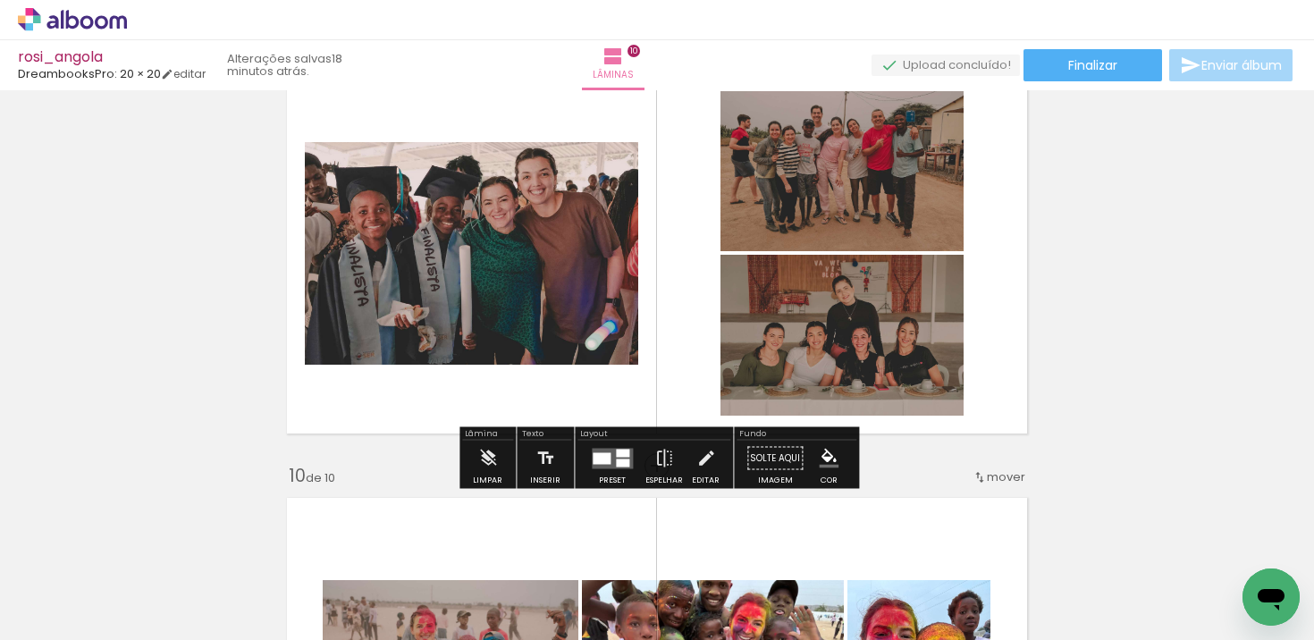
click at [595, 458] on div at bounding box center [602, 458] width 18 height 12
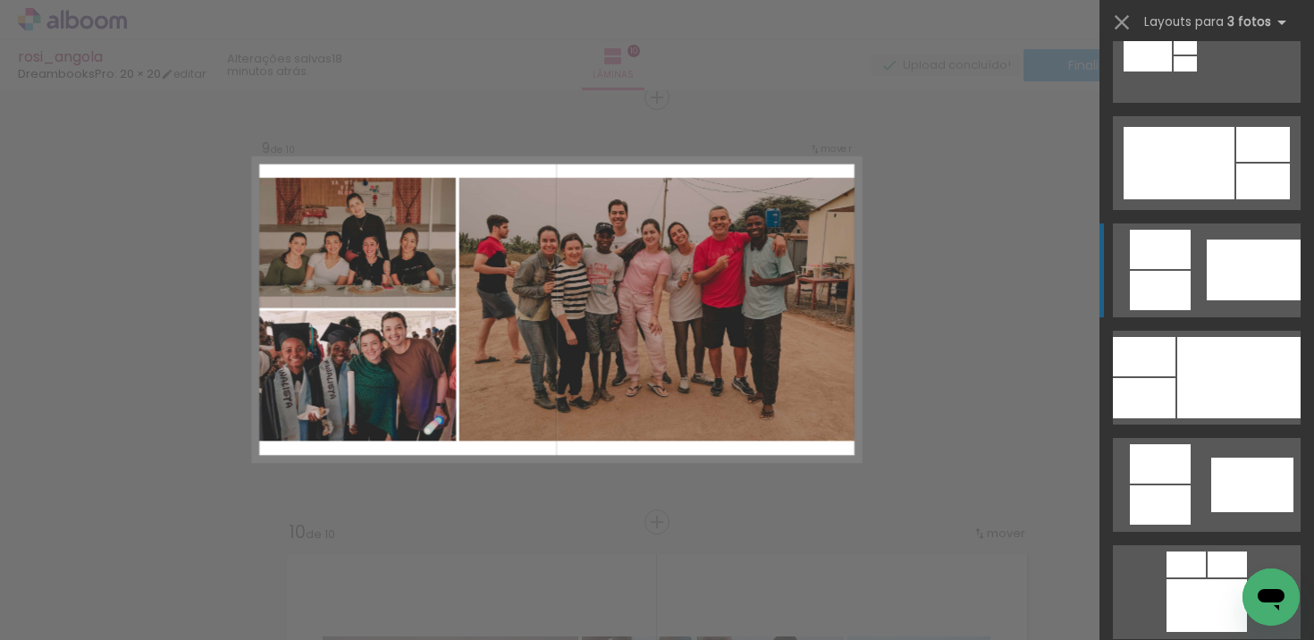
scroll to position [931, 0]
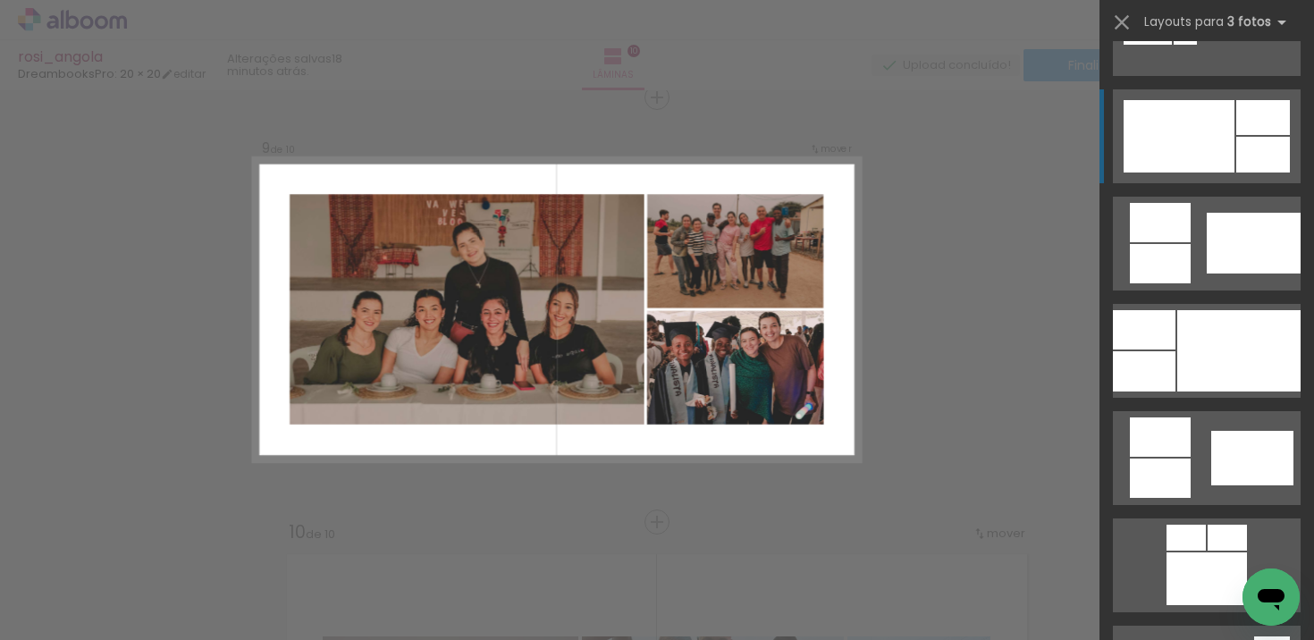
click at [1227, 148] on div at bounding box center [1179, 136] width 111 height 72
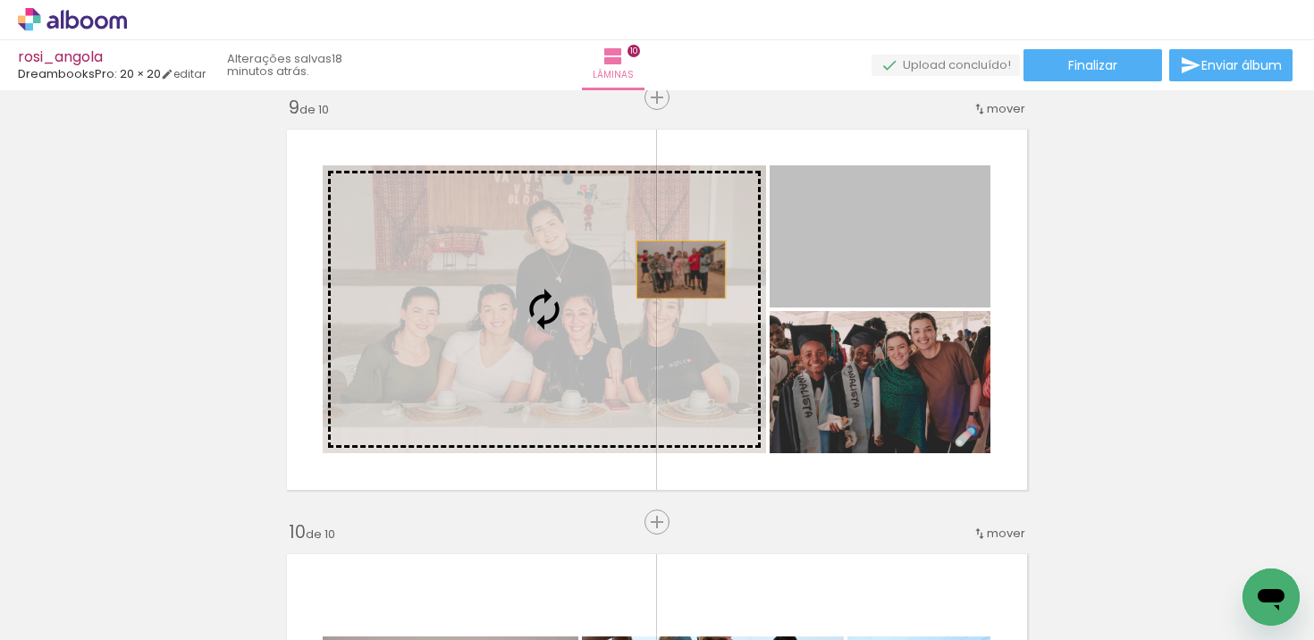
drag, startPoint x: 908, startPoint y: 260, endPoint x: 675, endPoint y: 269, distance: 233.5
click at [0, 0] on slot at bounding box center [0, 0] width 0 height 0
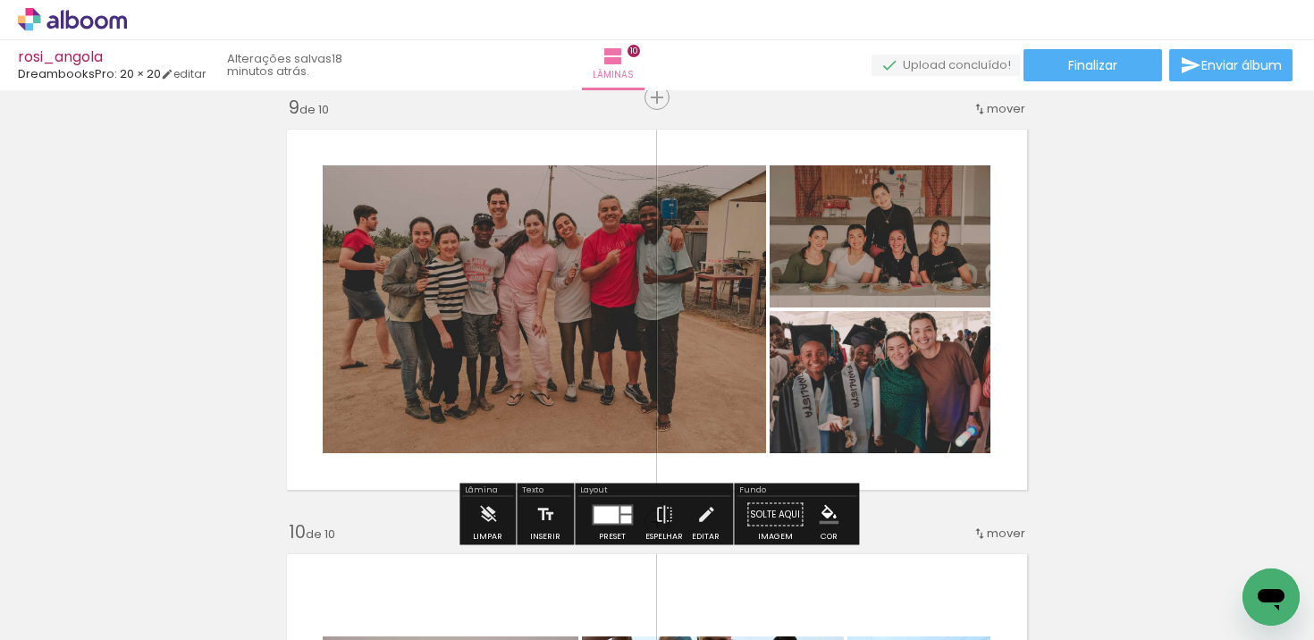
drag, startPoint x: 753, startPoint y: 390, endPoint x: 590, endPoint y: 317, distance: 178.1
click at [0, 0] on slot at bounding box center [0, 0] width 0 height 0
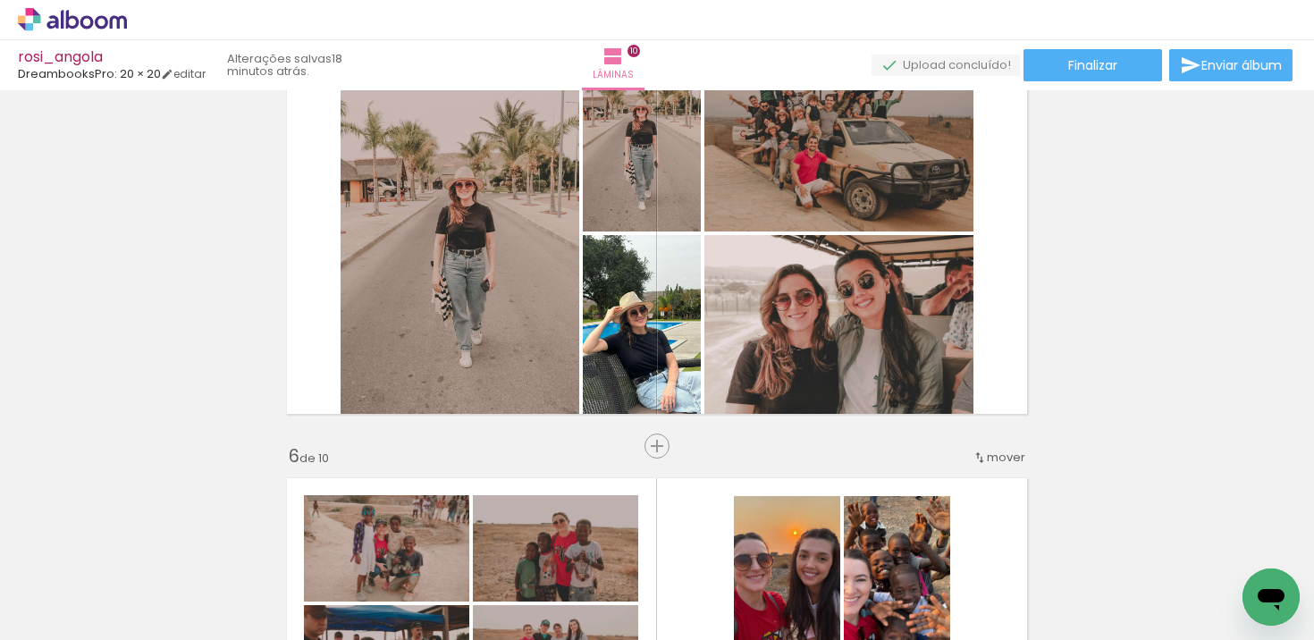
scroll to position [1716, 0]
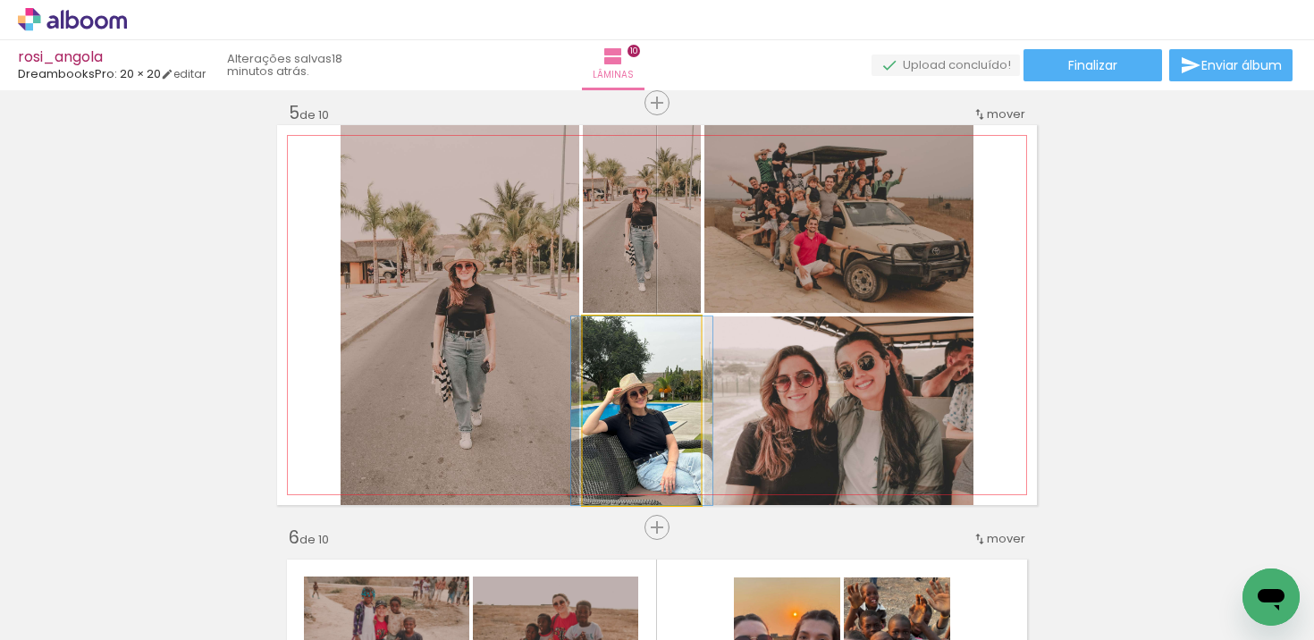
drag, startPoint x: 635, startPoint y: 431, endPoint x: 498, endPoint y: 376, distance: 147.6
click at [0, 0] on slot at bounding box center [0, 0] width 0 height 0
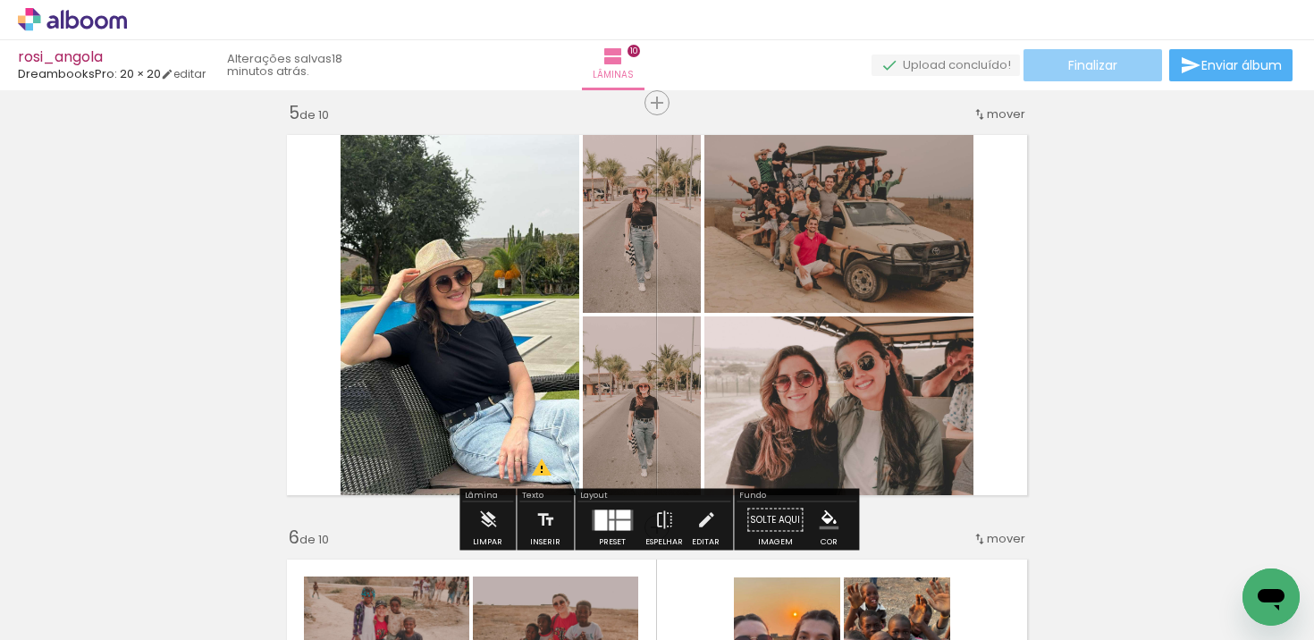
click at [1120, 51] on paper-button "Finalizar" at bounding box center [1093, 65] width 139 height 32
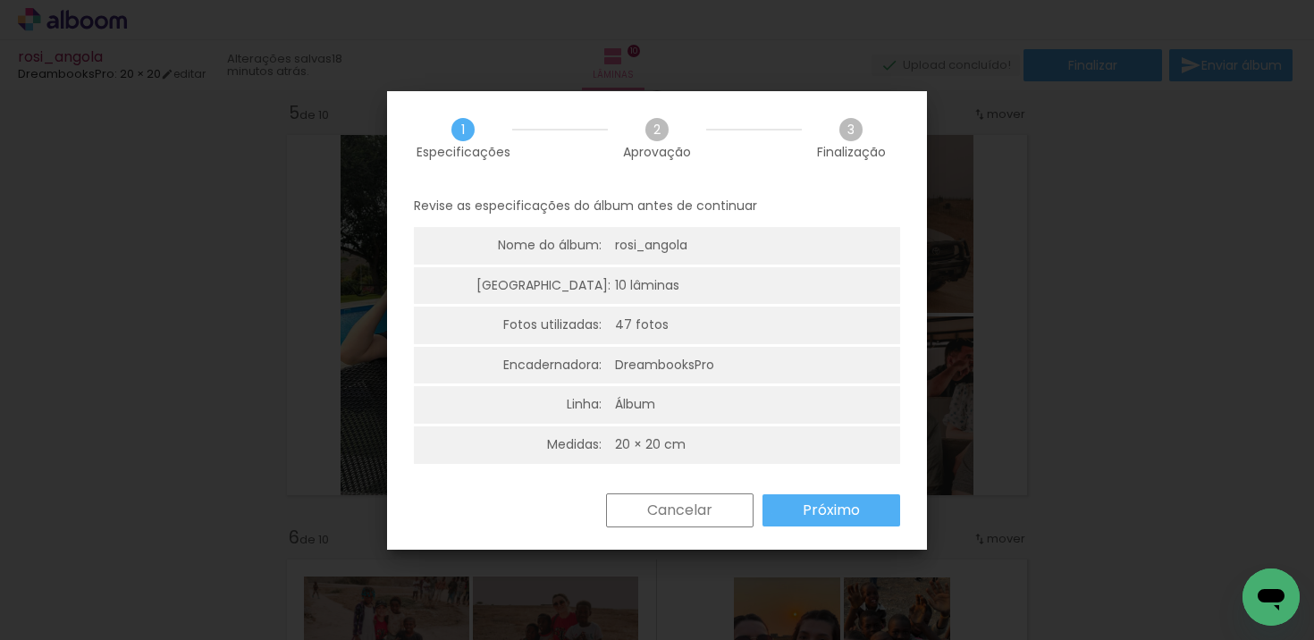
click at [772, 513] on paper-button "Próximo" at bounding box center [832, 510] width 138 height 32
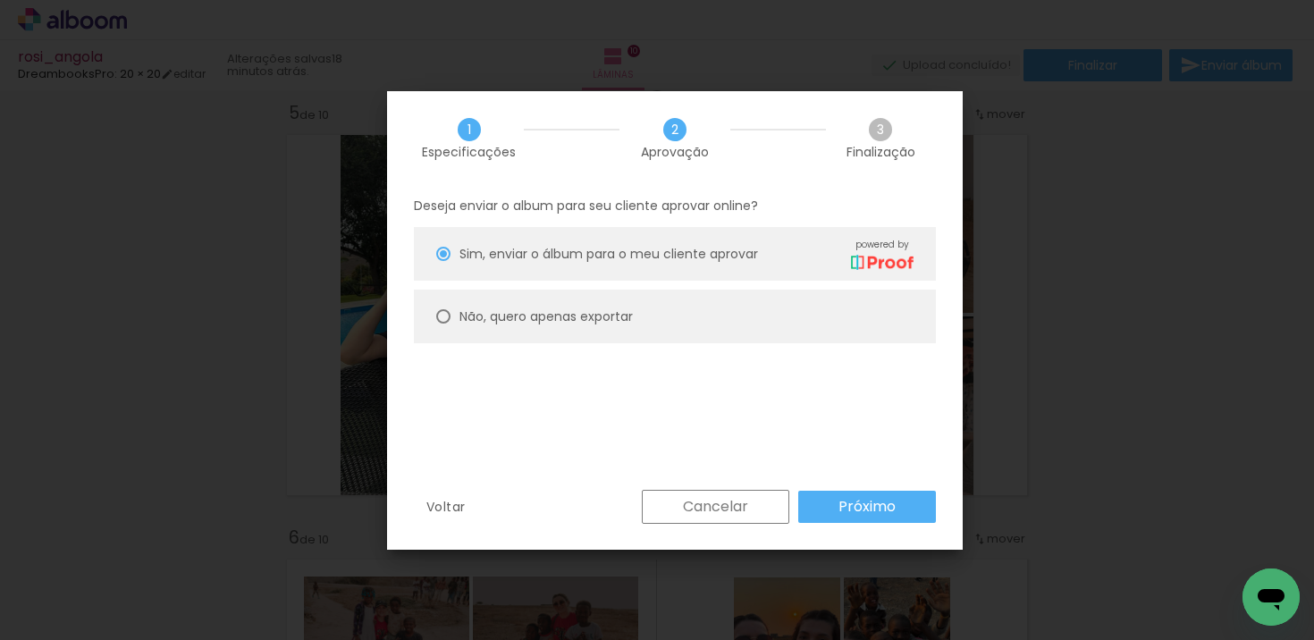
click at [0, 0] on slot "Próximo" at bounding box center [0, 0] width 0 height 0
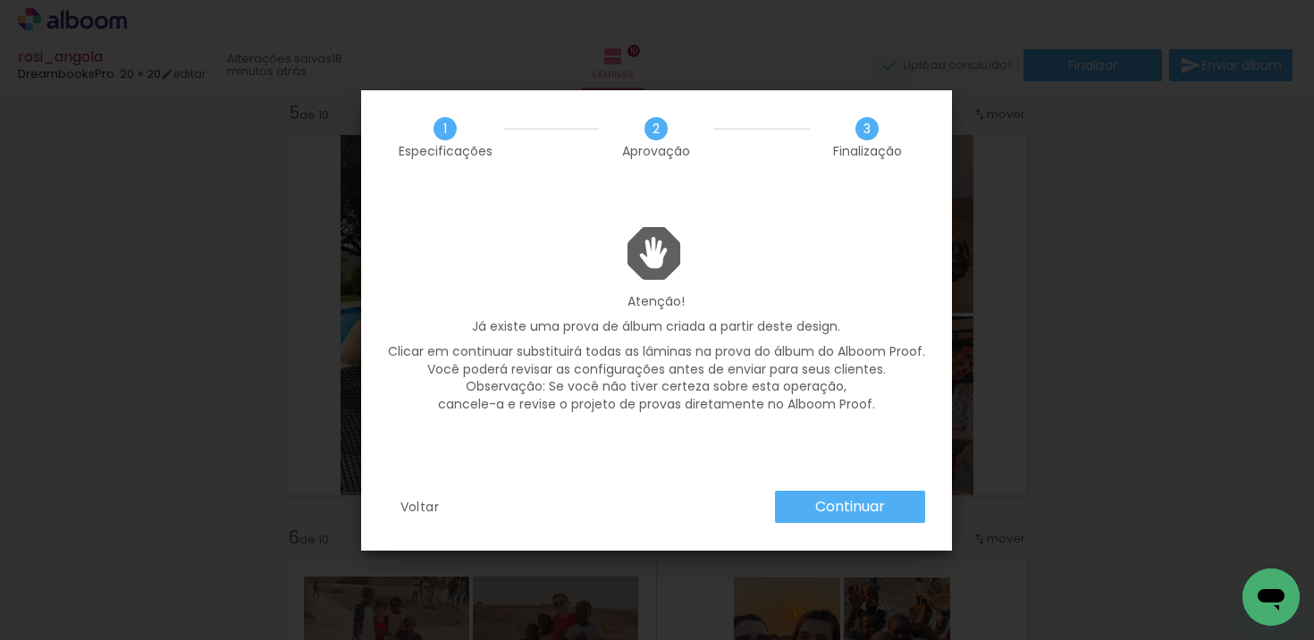
click at [0, 0] on slot "Continuar" at bounding box center [0, 0] width 0 height 0
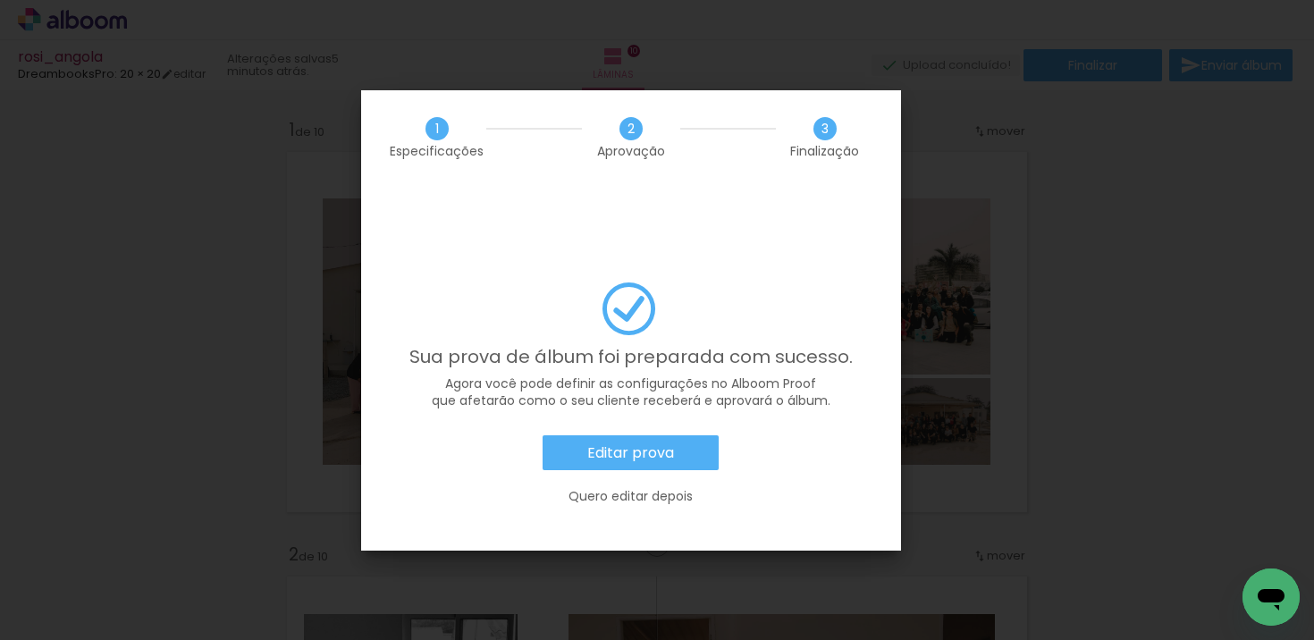
scroll to position [931, 0]
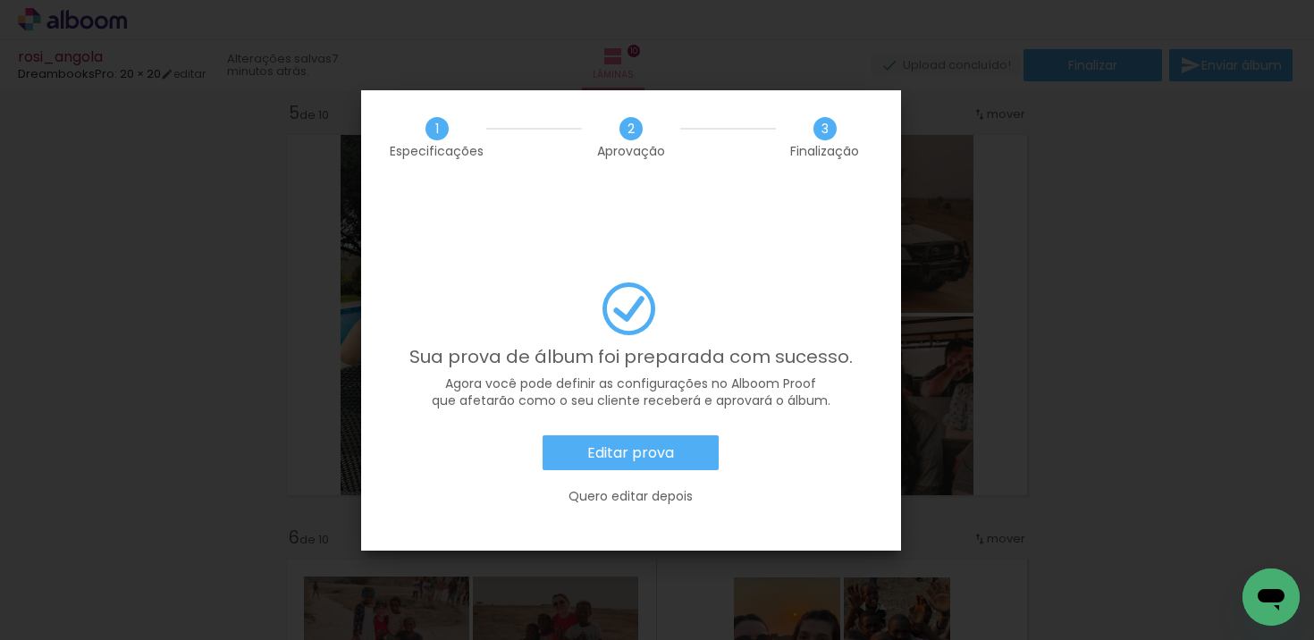
click at [0, 0] on slot "Editar prova" at bounding box center [0, 0] width 0 height 0
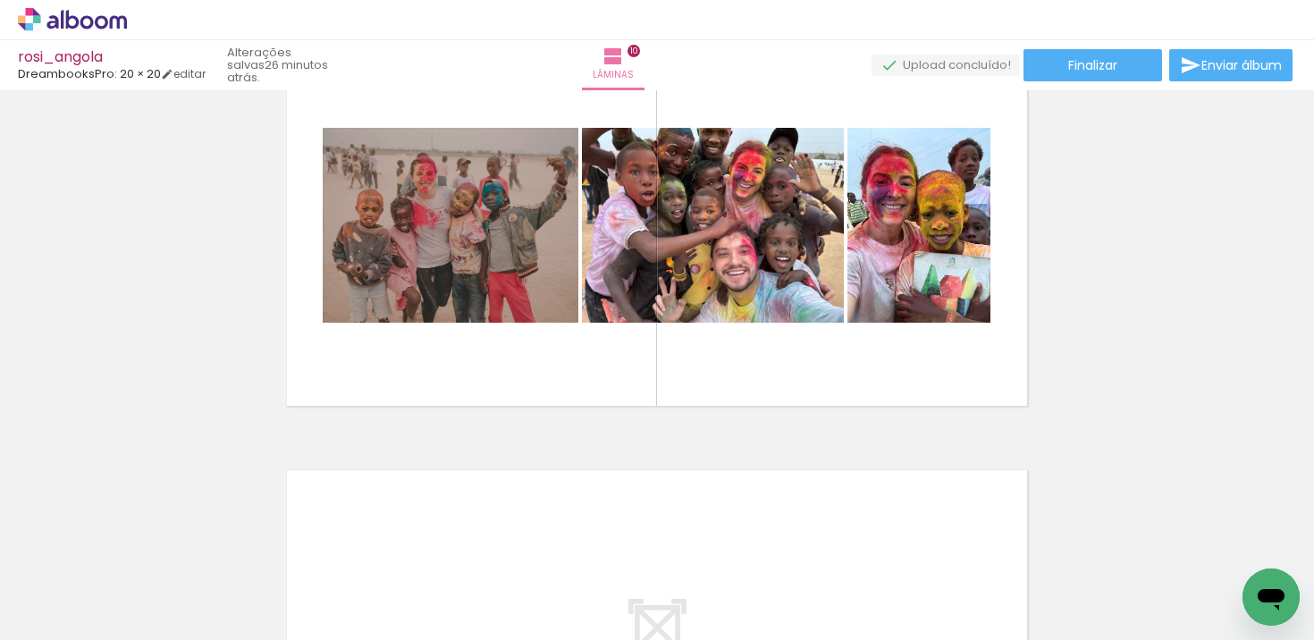
scroll to position [4303, 0]
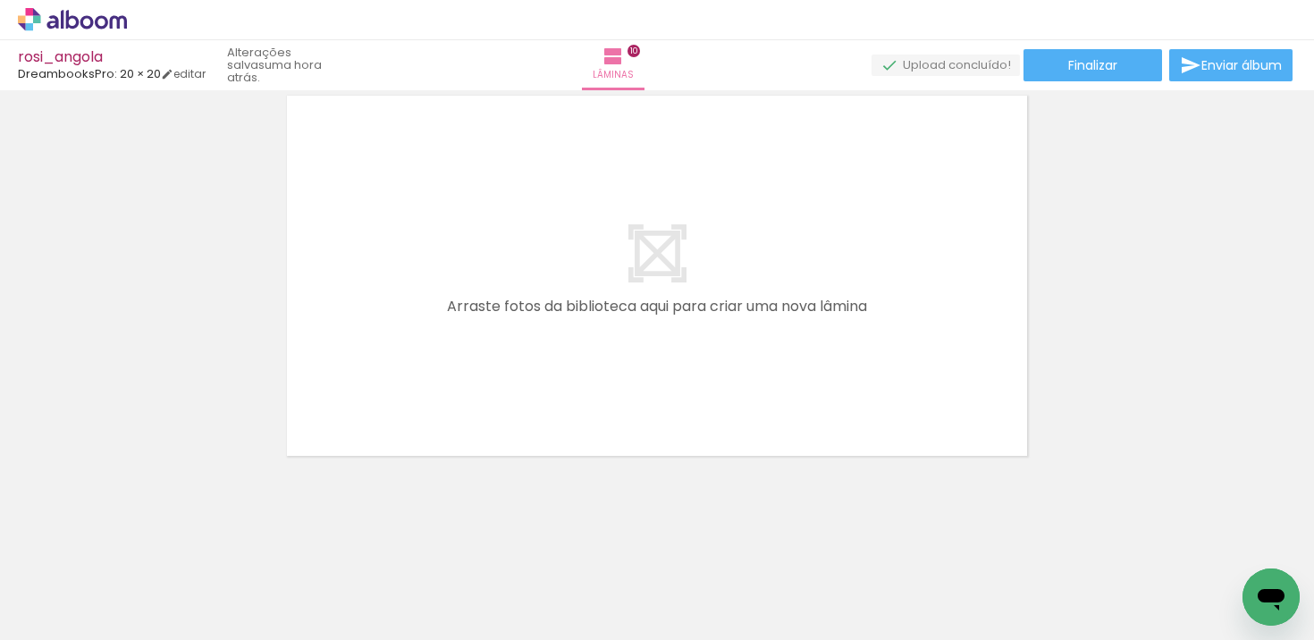
scroll to position [931, 0]
